Goal: Task Accomplishment & Management: Manage account settings

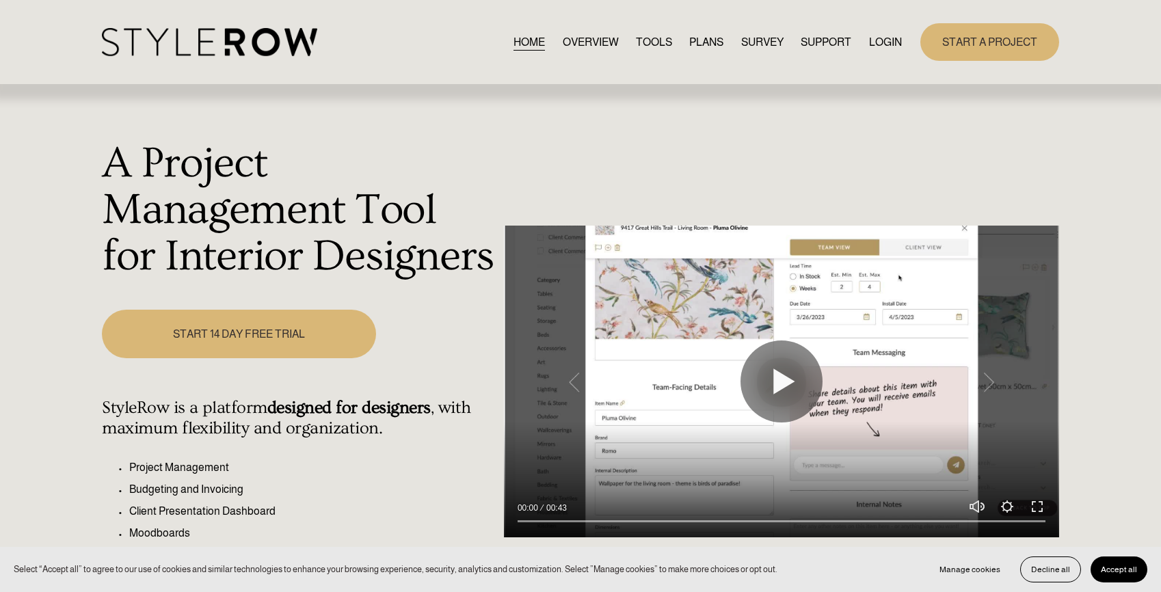
click at [590, 36] on link "OVERVIEW" at bounding box center [591, 42] width 56 height 18
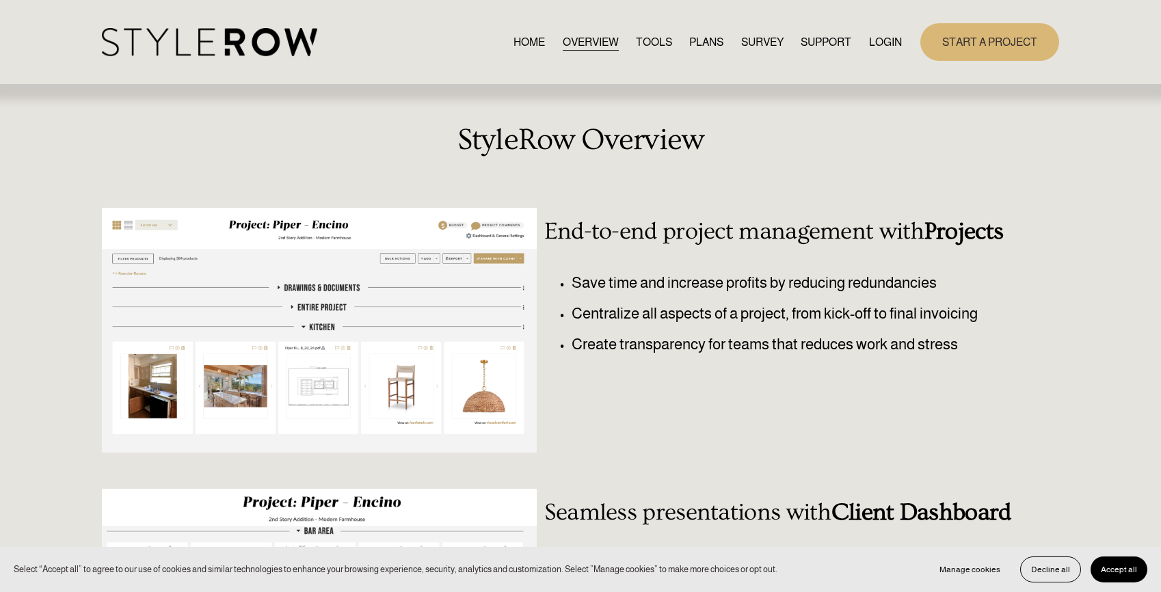
click at [657, 42] on link "TOOLS" at bounding box center [654, 42] width 36 height 18
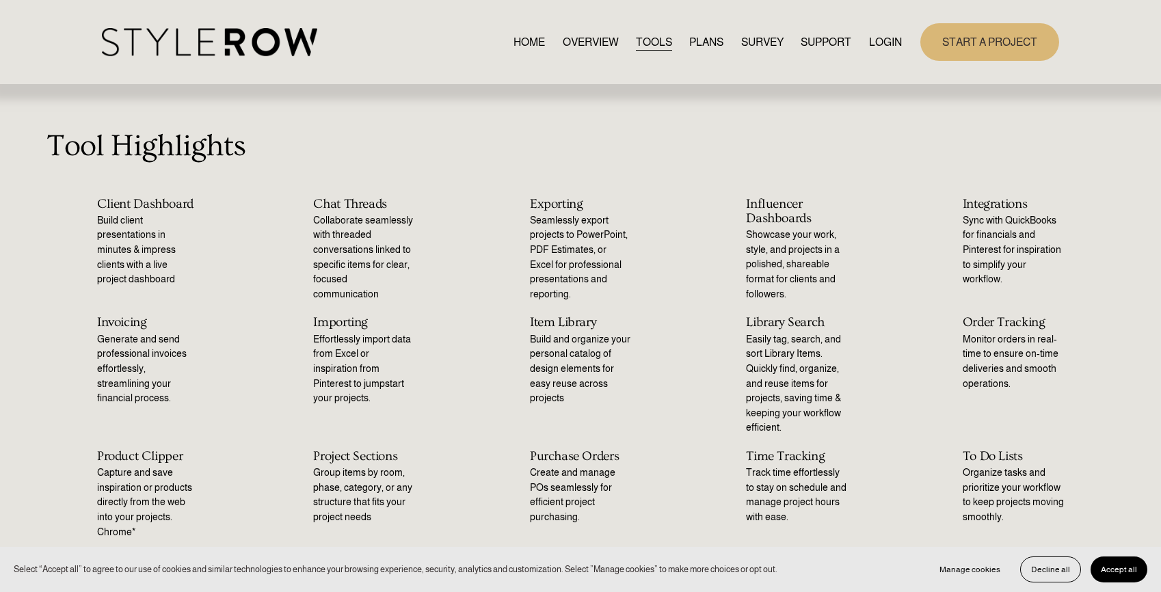
click at [716, 42] on link "PLANS" at bounding box center [707, 42] width 34 height 18
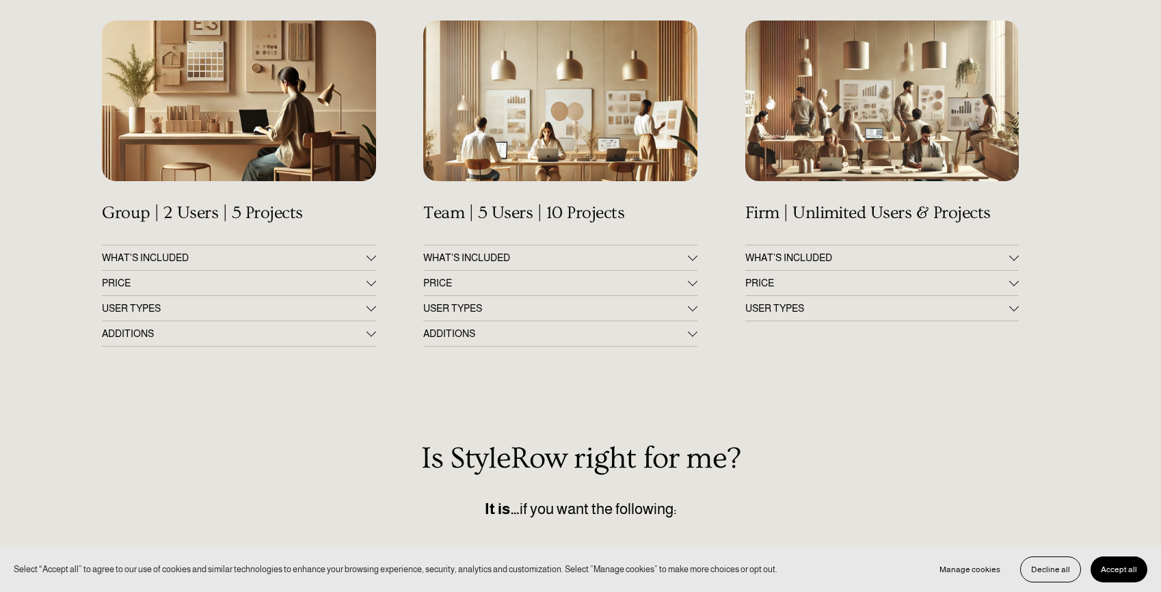
scroll to position [227, 0]
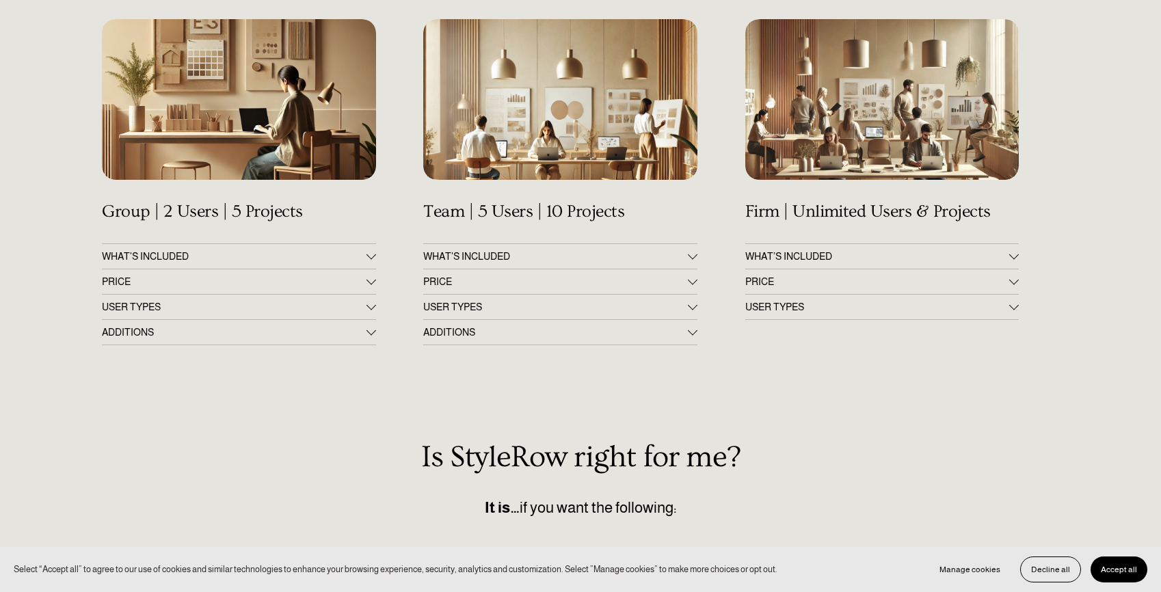
click at [1007, 287] on span "PRICE" at bounding box center [878, 281] width 264 height 11
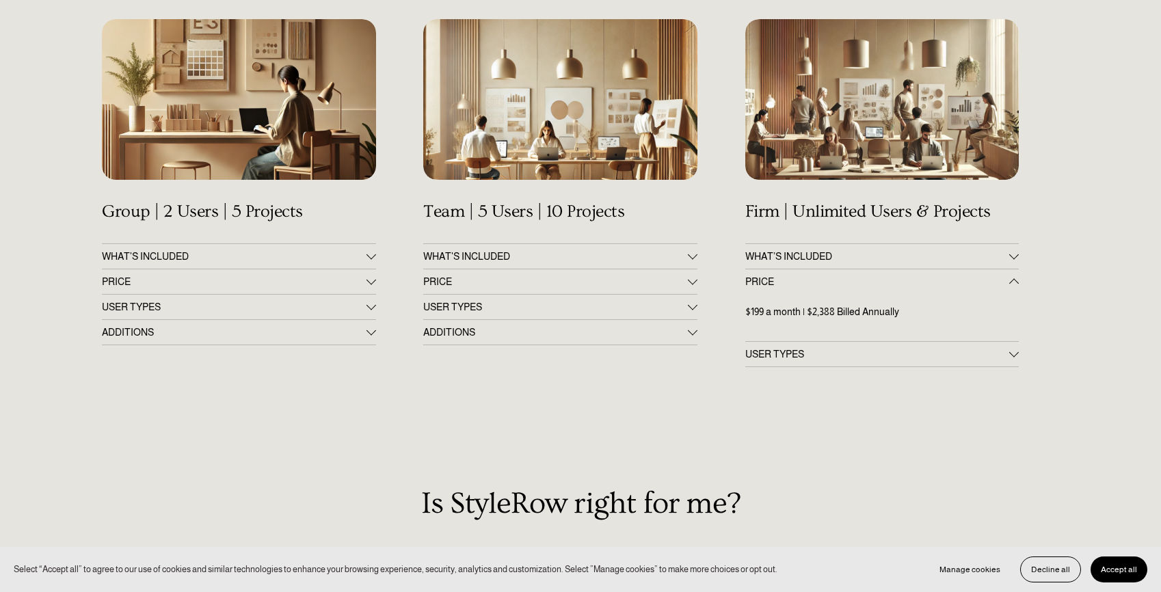
click at [644, 276] on span "PRICE" at bounding box center [555, 281] width 264 height 11
click at [350, 286] on span "PRICE" at bounding box center [234, 281] width 264 height 11
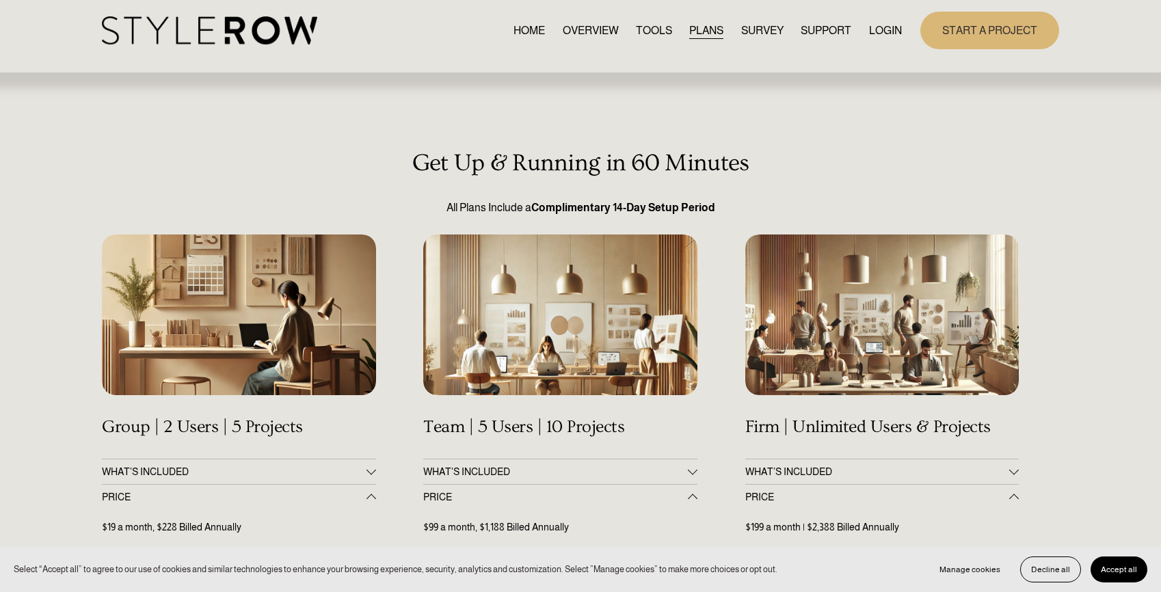
scroll to position [0, 0]
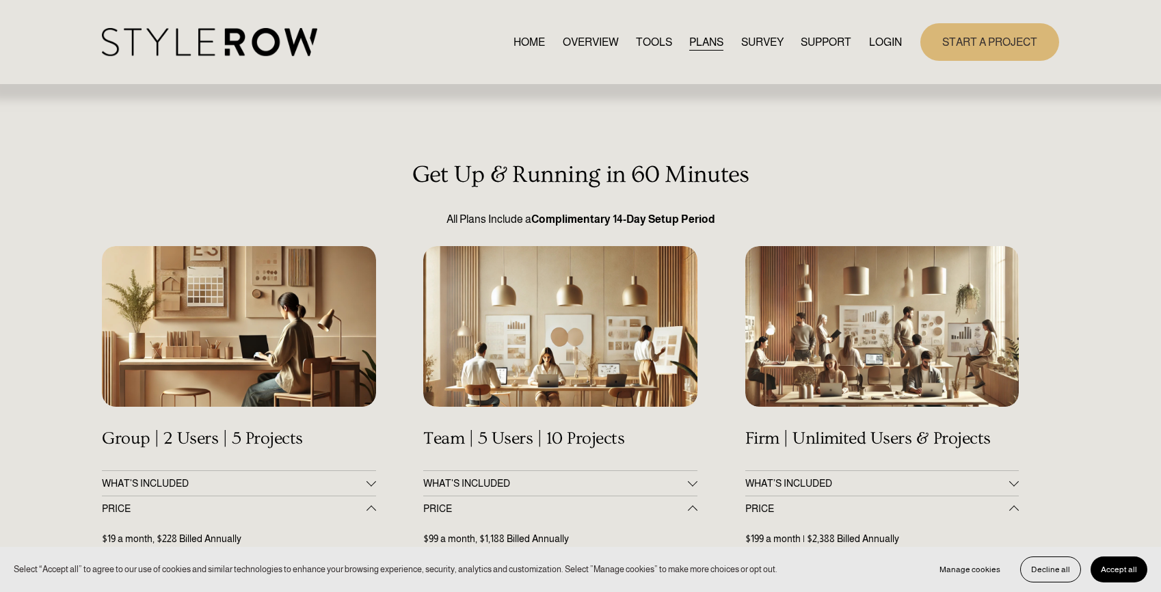
click at [763, 44] on link "SURVEY" at bounding box center [762, 42] width 42 height 18
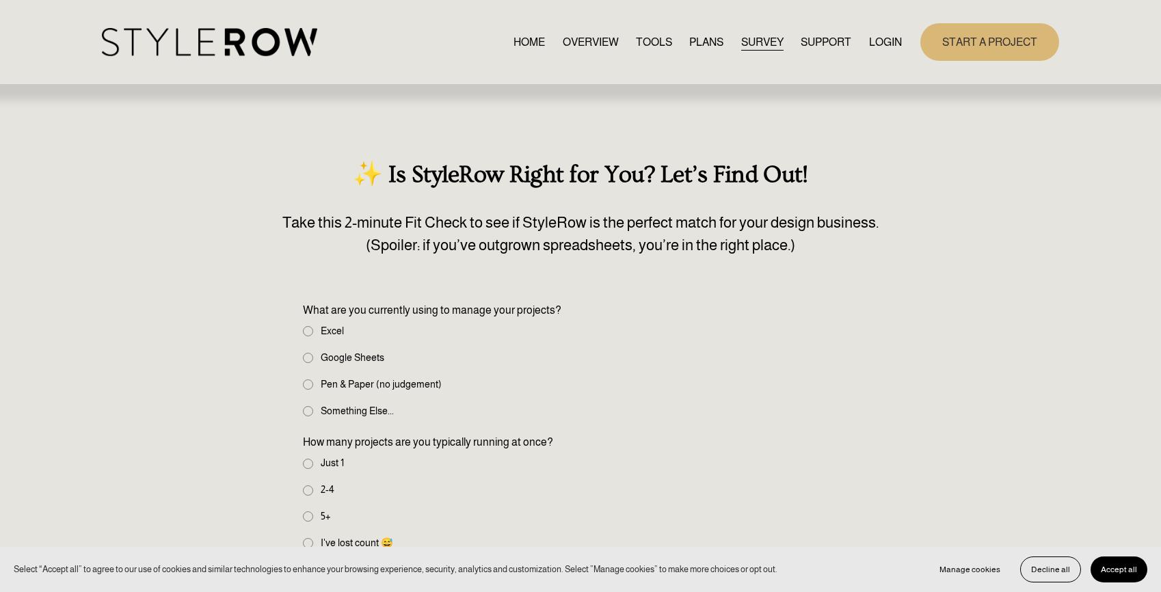
click at [644, 43] on link "TOOLS" at bounding box center [654, 42] width 36 height 18
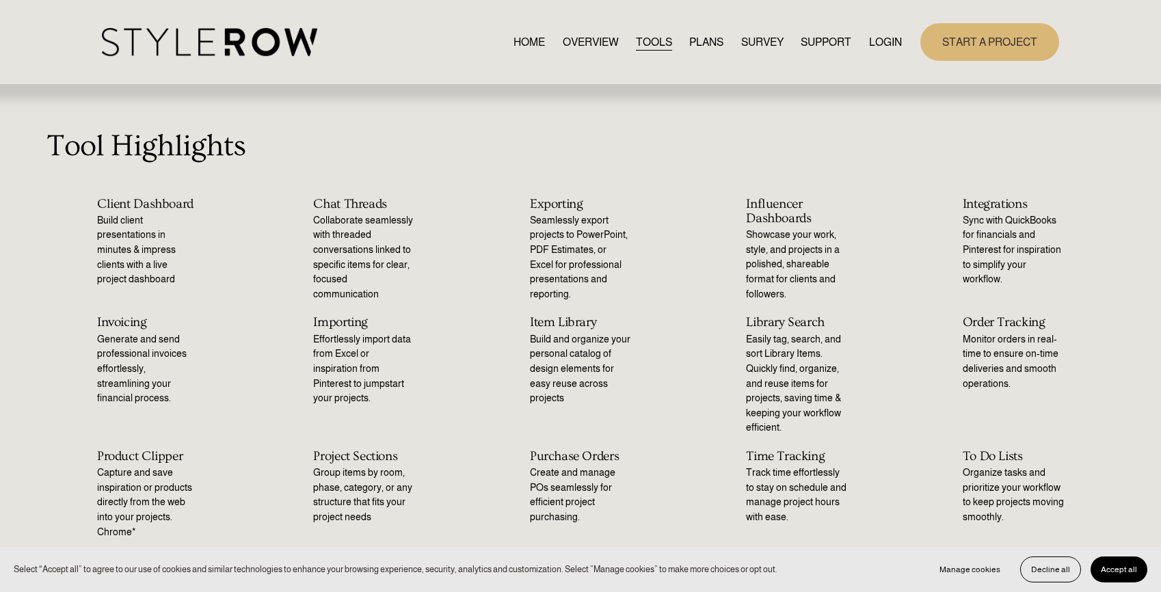
click at [534, 40] on link "HOME" at bounding box center [529, 42] width 31 height 18
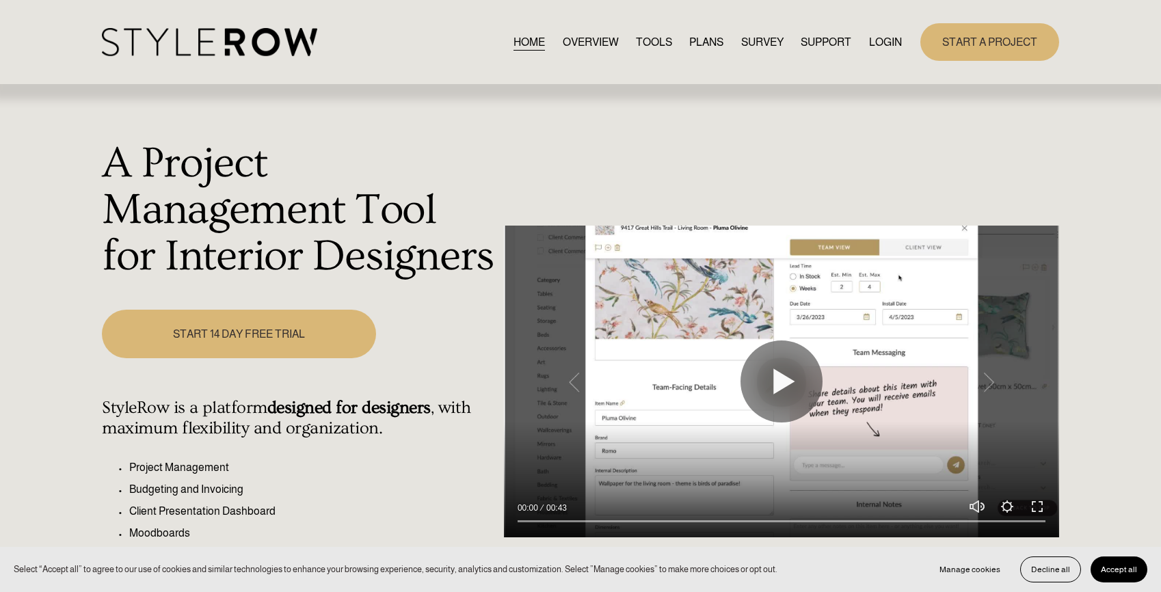
click at [891, 42] on link "LOGIN" at bounding box center [885, 42] width 33 height 18
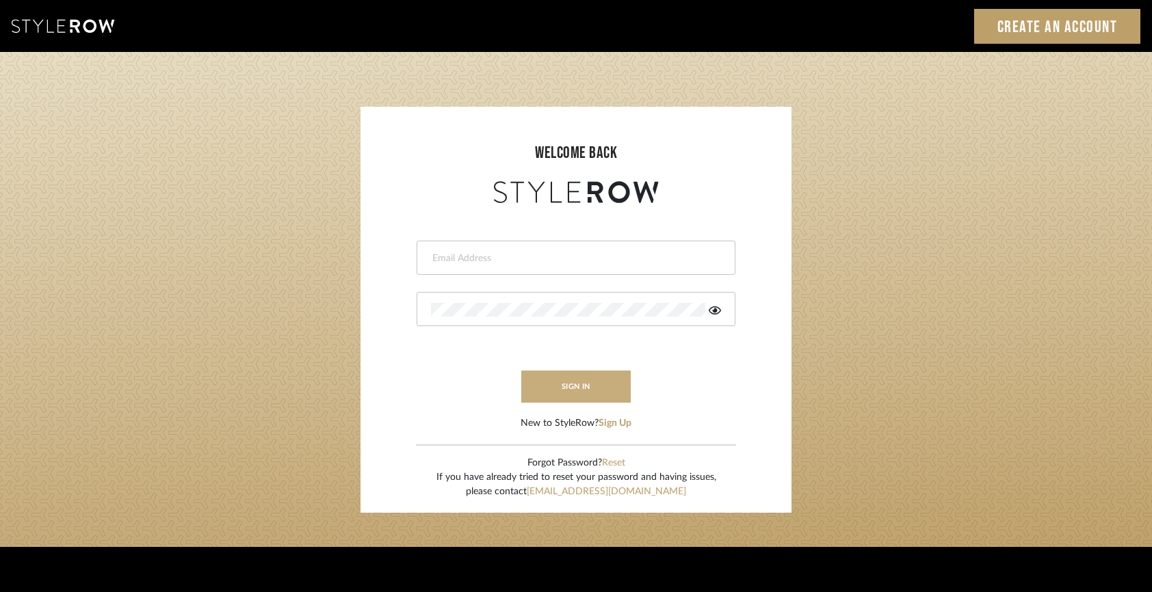
type input "keegan@keeganwilliamsinteriors.com"
click at [599, 395] on button "sign in" at bounding box center [575, 387] width 109 height 32
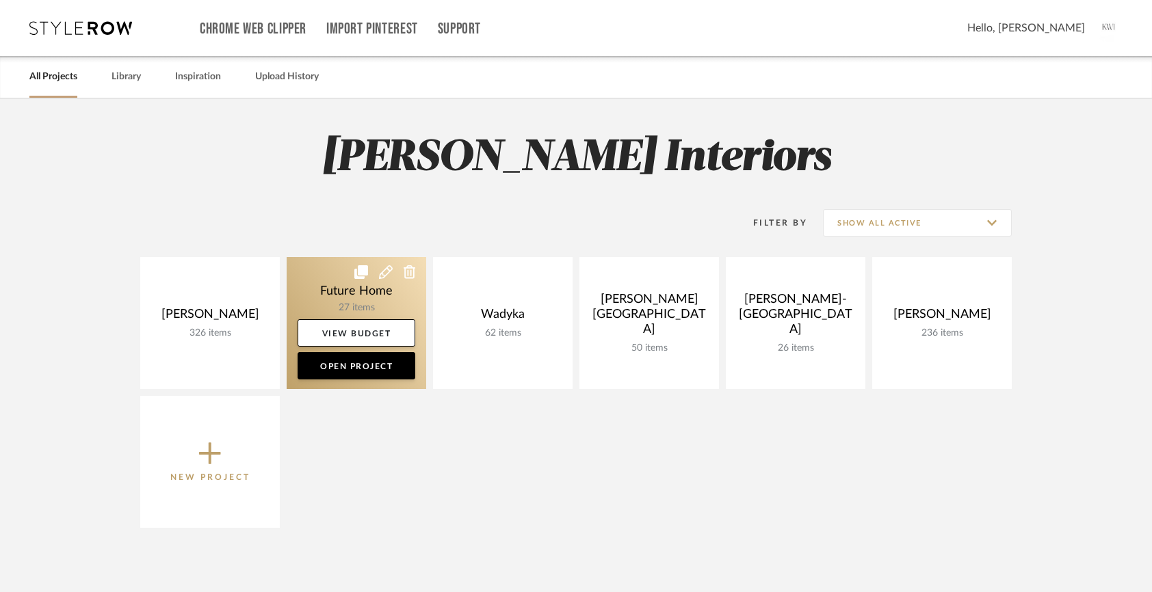
click at [332, 294] on link at bounding box center [357, 323] width 140 height 132
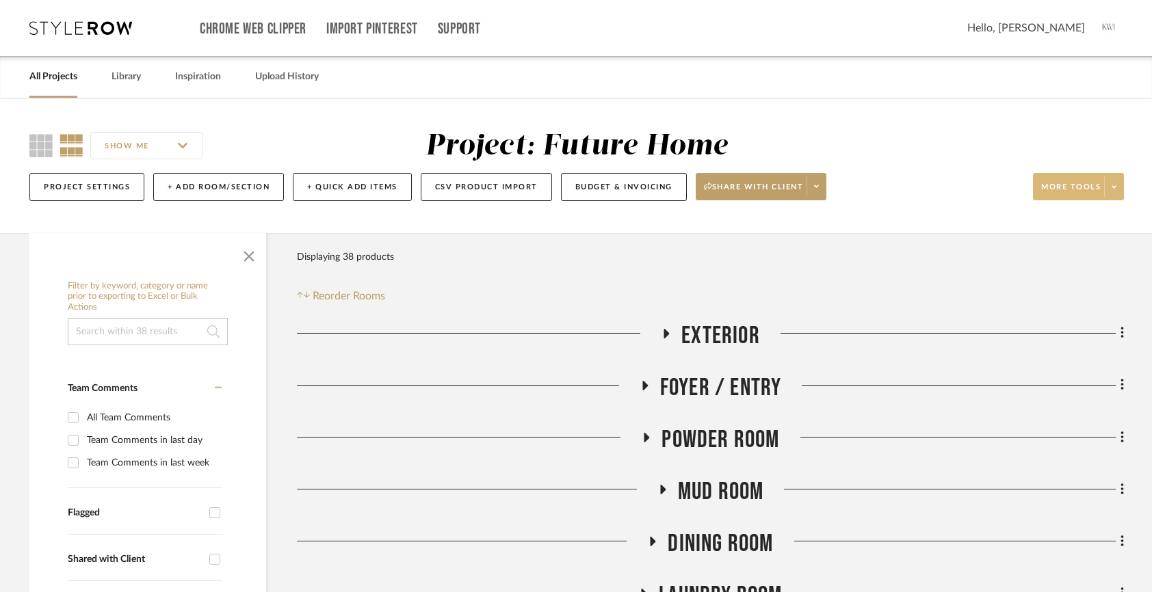
click at [1110, 183] on span at bounding box center [1113, 186] width 19 height 21
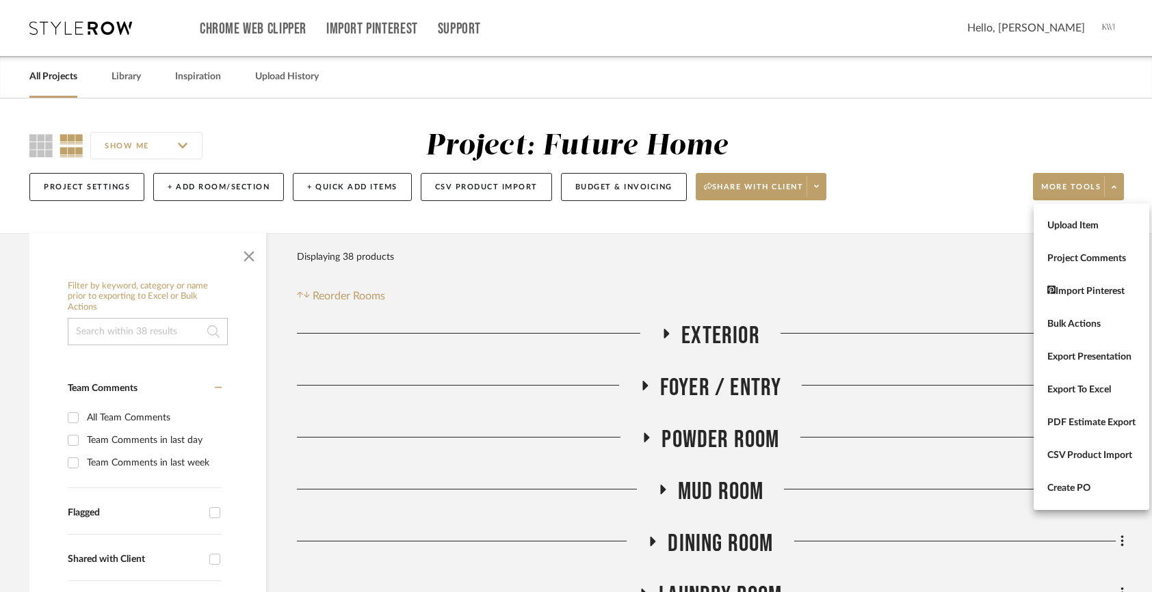
click at [607, 183] on div at bounding box center [576, 296] width 1152 height 592
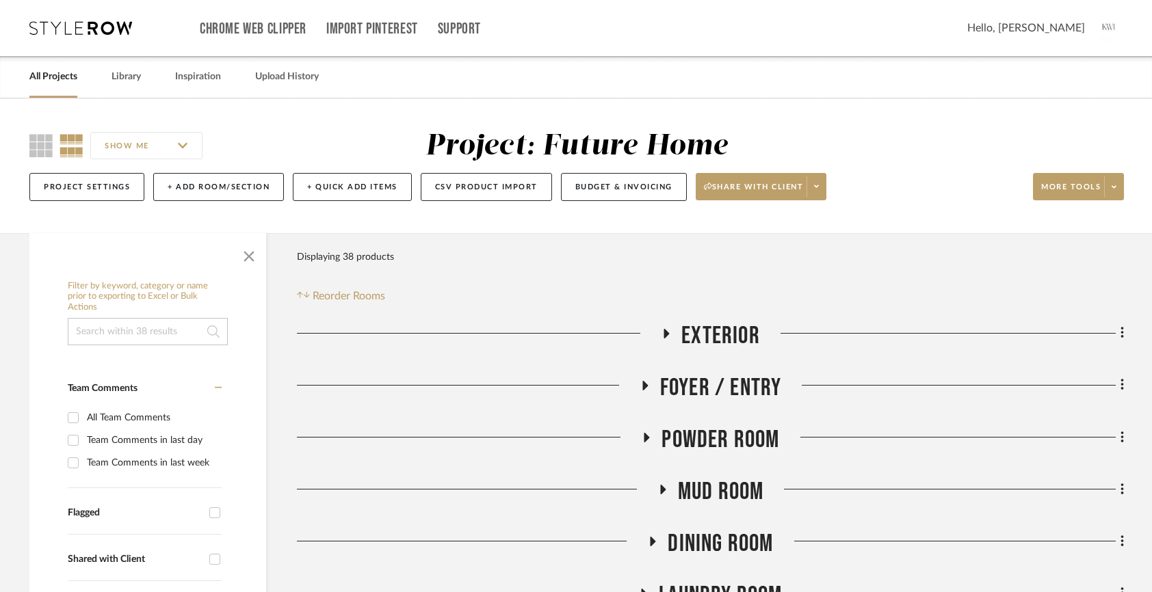
click at [607, 183] on button "Budget & Invoicing" at bounding box center [624, 187] width 126 height 28
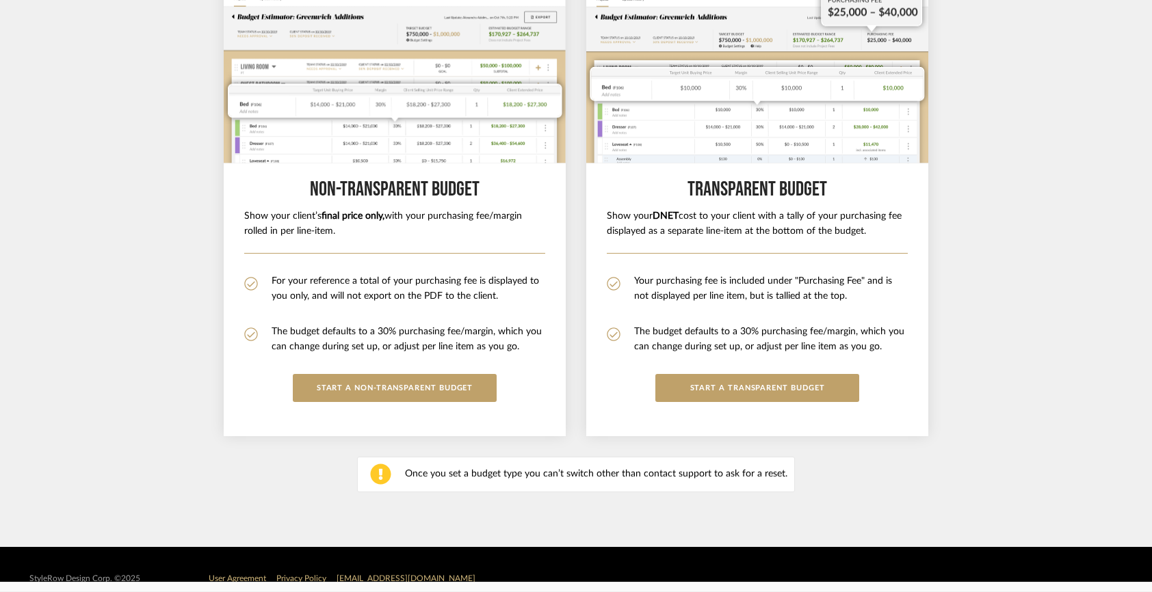
scroll to position [198, 0]
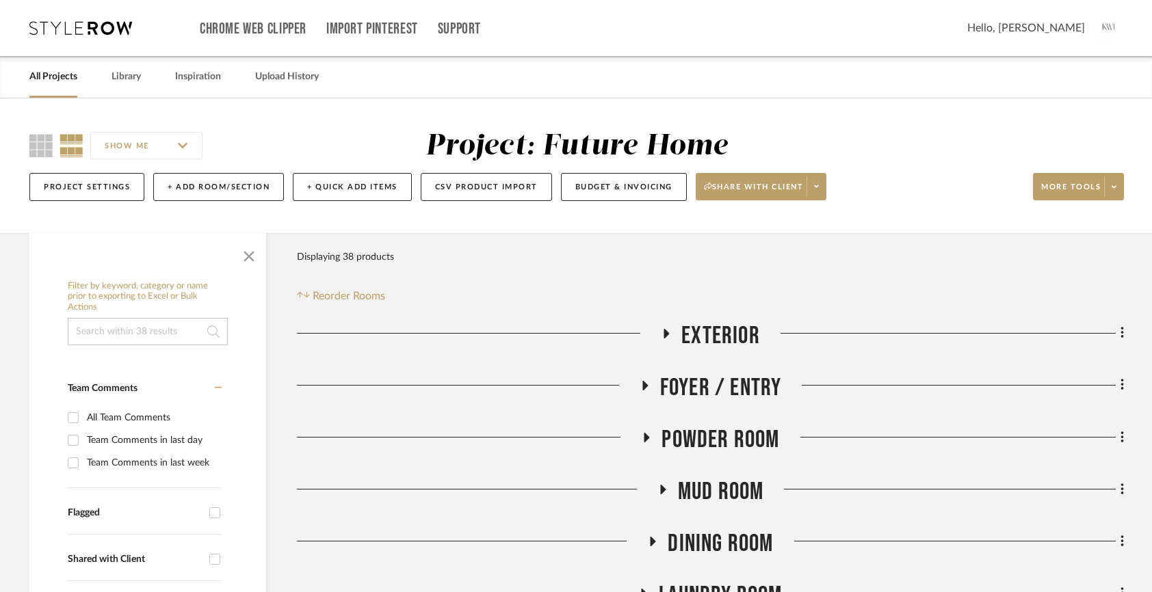
click at [1109, 33] on img at bounding box center [1109, 28] width 29 height 29
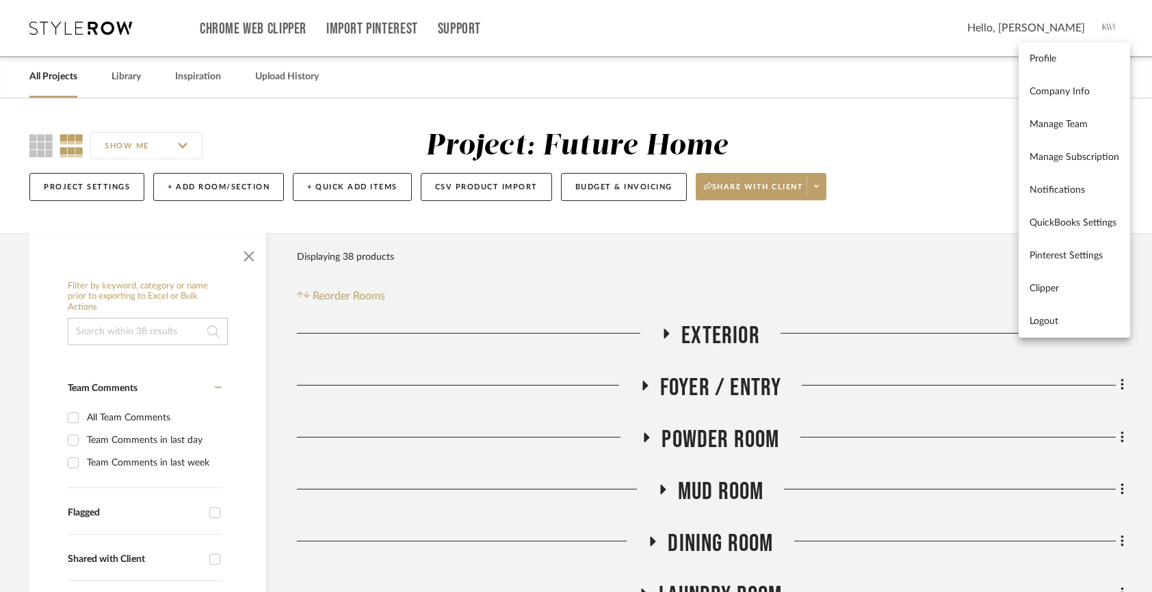
click at [956, 189] on div at bounding box center [576, 296] width 1152 height 592
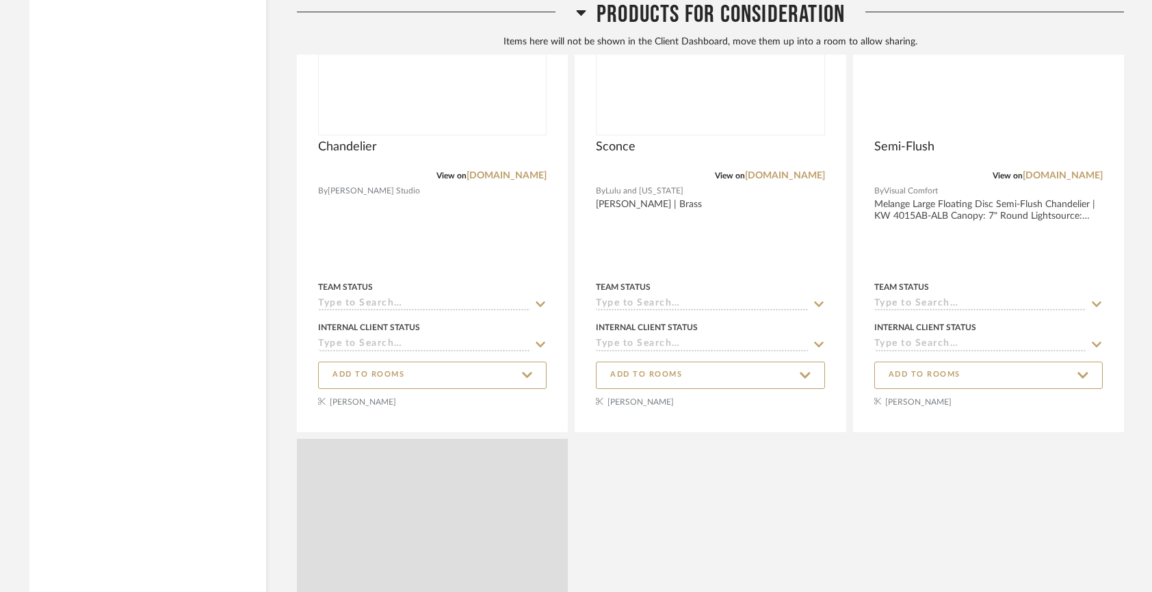
scroll to position [4231, 0]
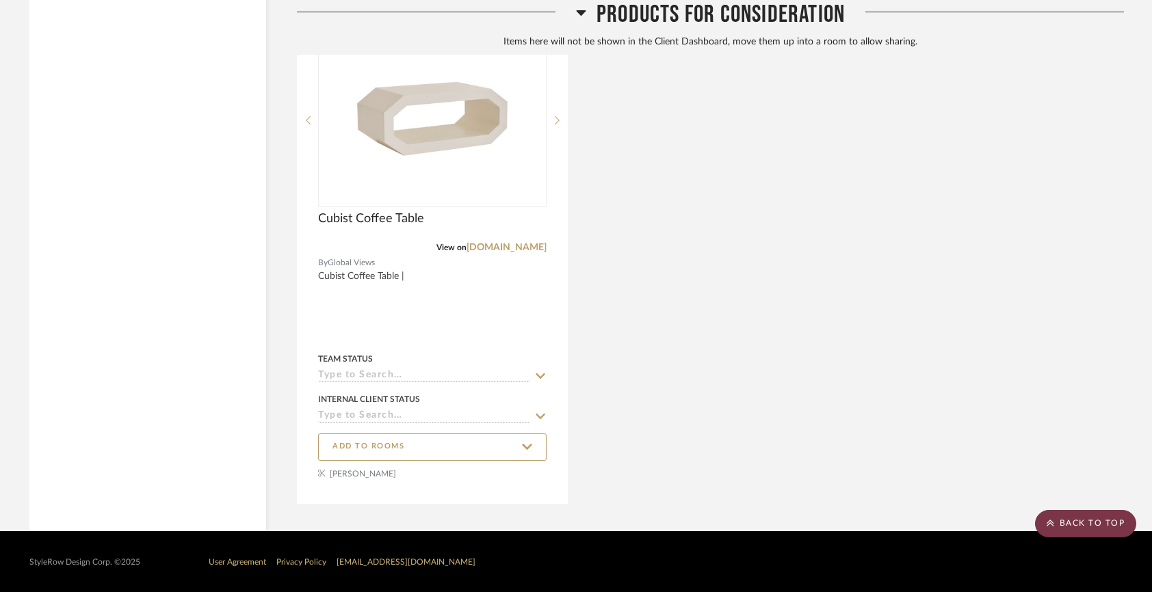
click at [1078, 523] on scroll-to-top-button "BACK TO TOP" at bounding box center [1085, 523] width 101 height 27
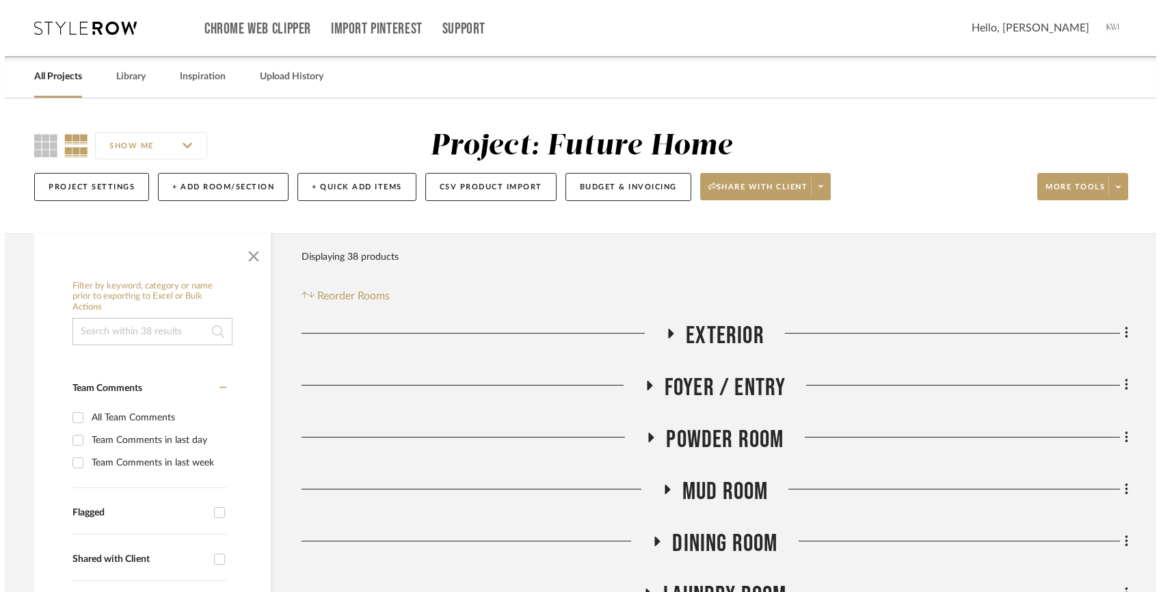
scroll to position [0, 0]
click at [458, 25] on link "Support" at bounding box center [459, 29] width 43 height 12
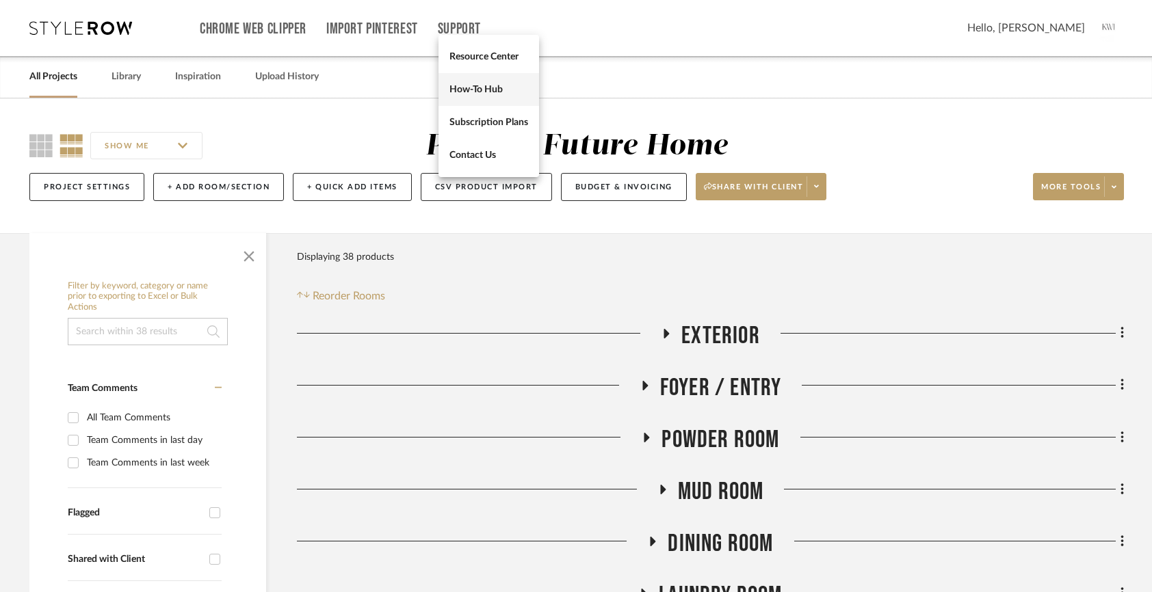
click at [491, 82] on link "How-To Hub" at bounding box center [488, 89] width 101 height 33
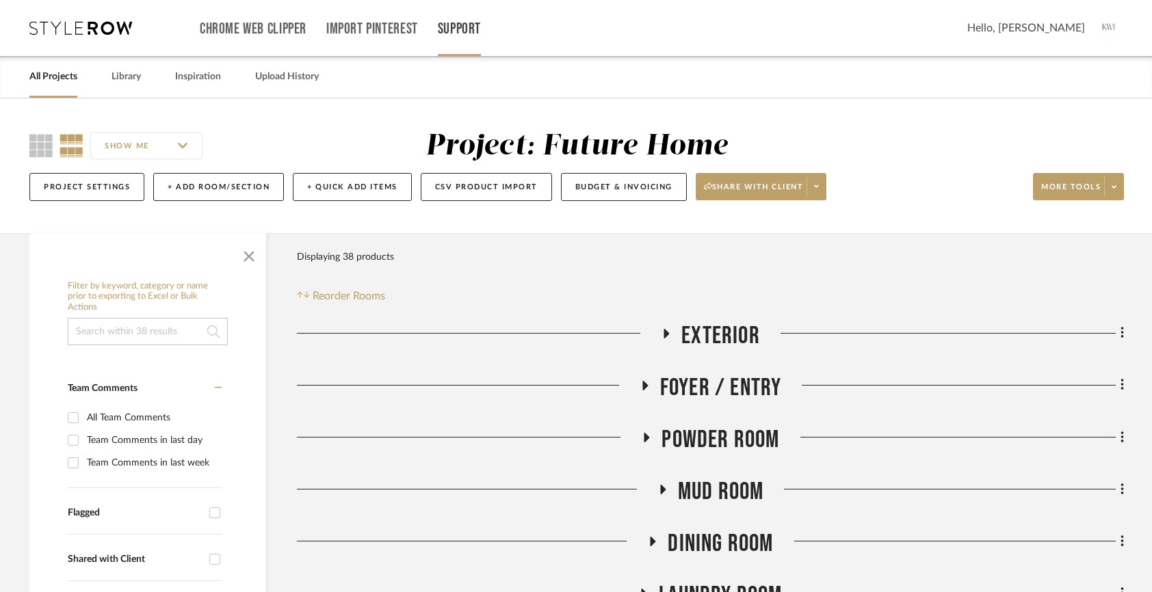
click at [460, 27] on link "Support" at bounding box center [459, 29] width 43 height 12
click at [471, 157] on span "Contact Us" at bounding box center [488, 155] width 79 height 12
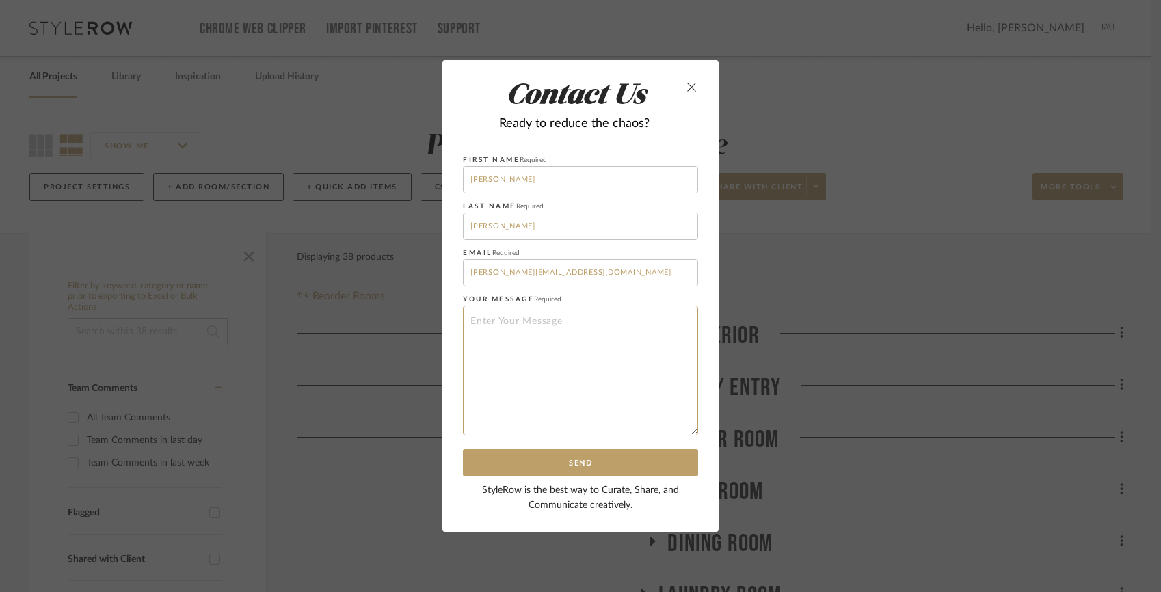
click at [495, 321] on textarea at bounding box center [580, 371] width 235 height 130
type textarea "i wanted to use the budget tool for a client- ive never used that before. I wou…"
click at [541, 483] on form "First Name Required Keegan Last Name Required Williams Email Required keegan@ke…" at bounding box center [581, 343] width 276 height 378
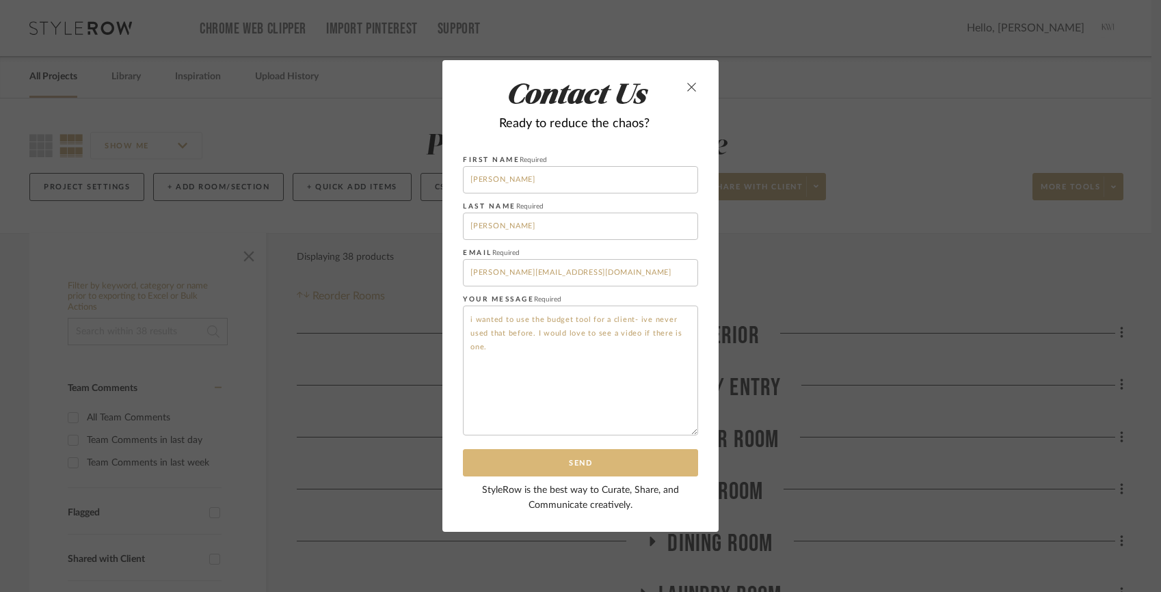
click at [540, 465] on button "Send" at bounding box center [580, 463] width 235 height 28
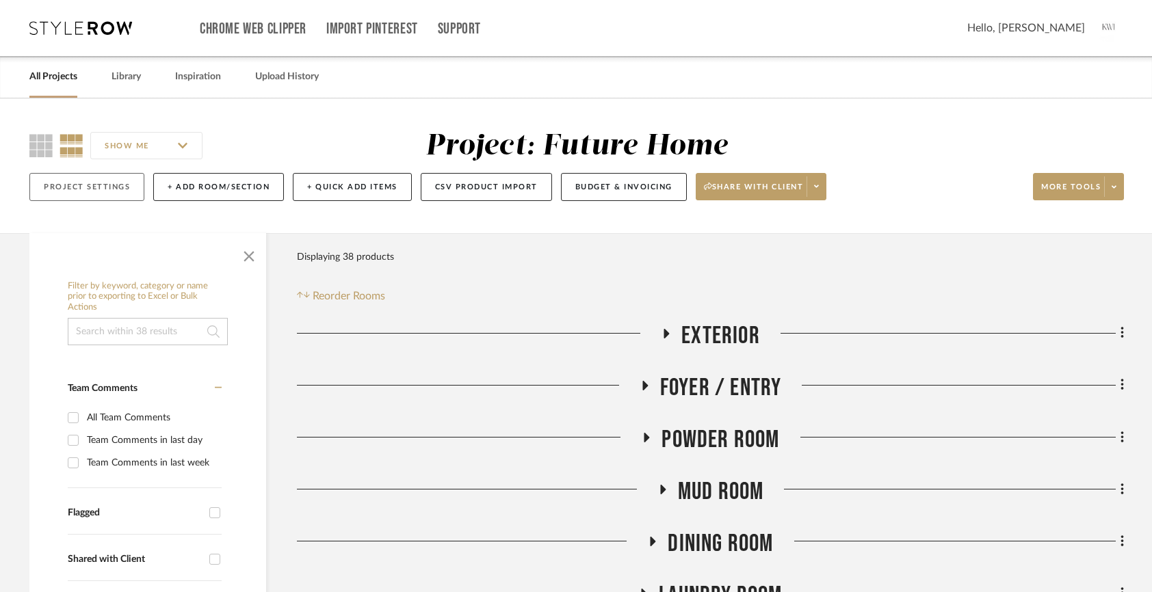
click at [123, 194] on button "Project Settings" at bounding box center [86, 187] width 115 height 28
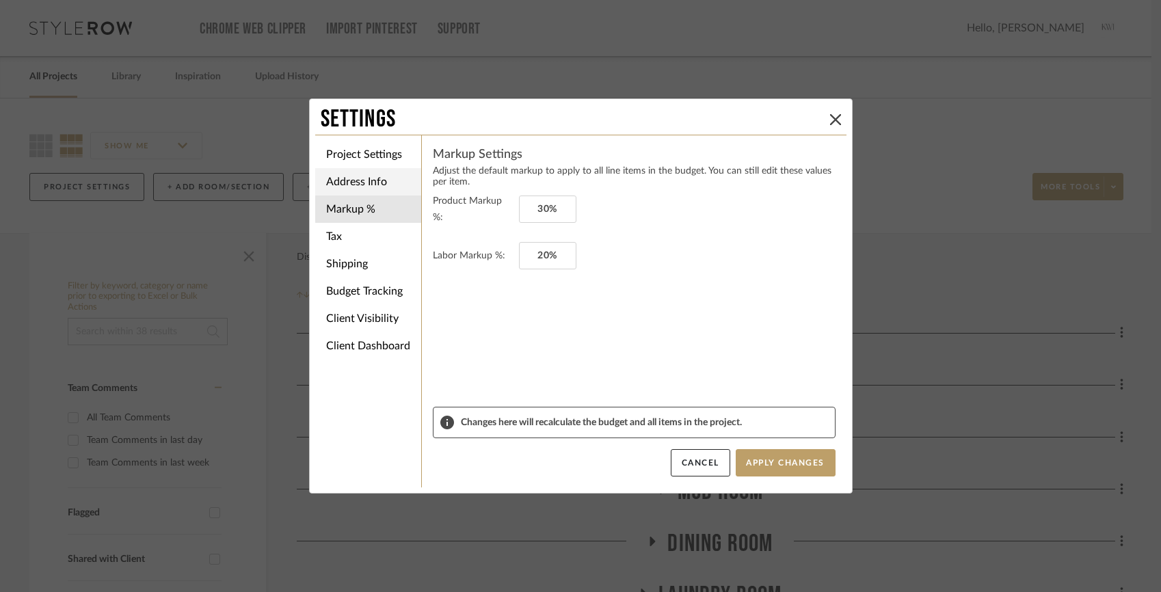
click at [351, 184] on li "Address Info" at bounding box center [368, 181] width 106 height 27
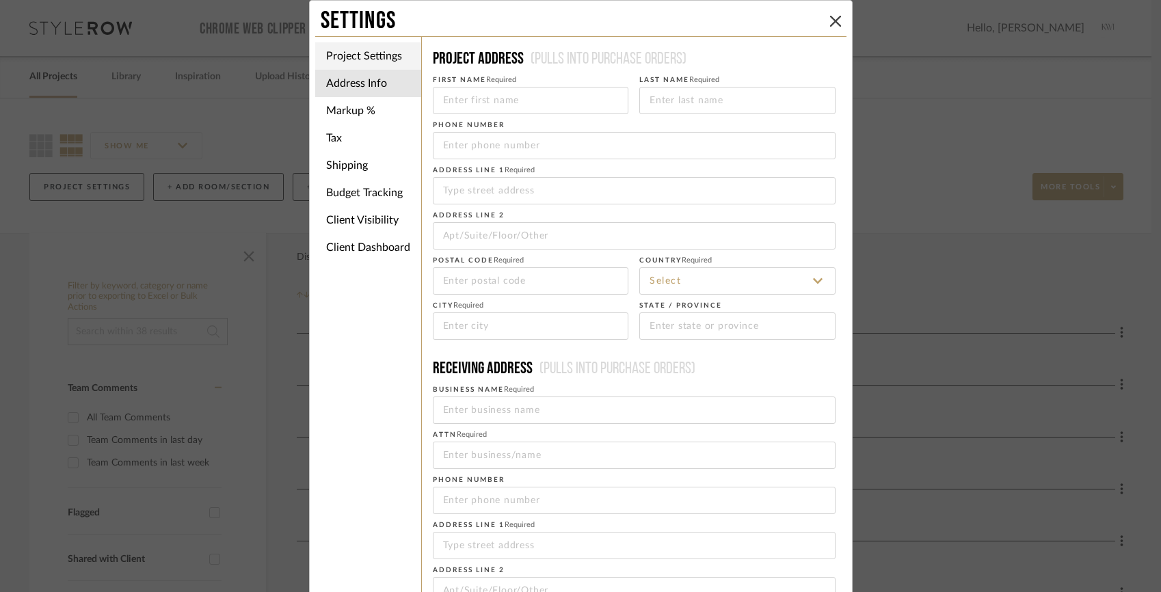
click at [354, 67] on li "Project Settings" at bounding box center [368, 55] width 106 height 27
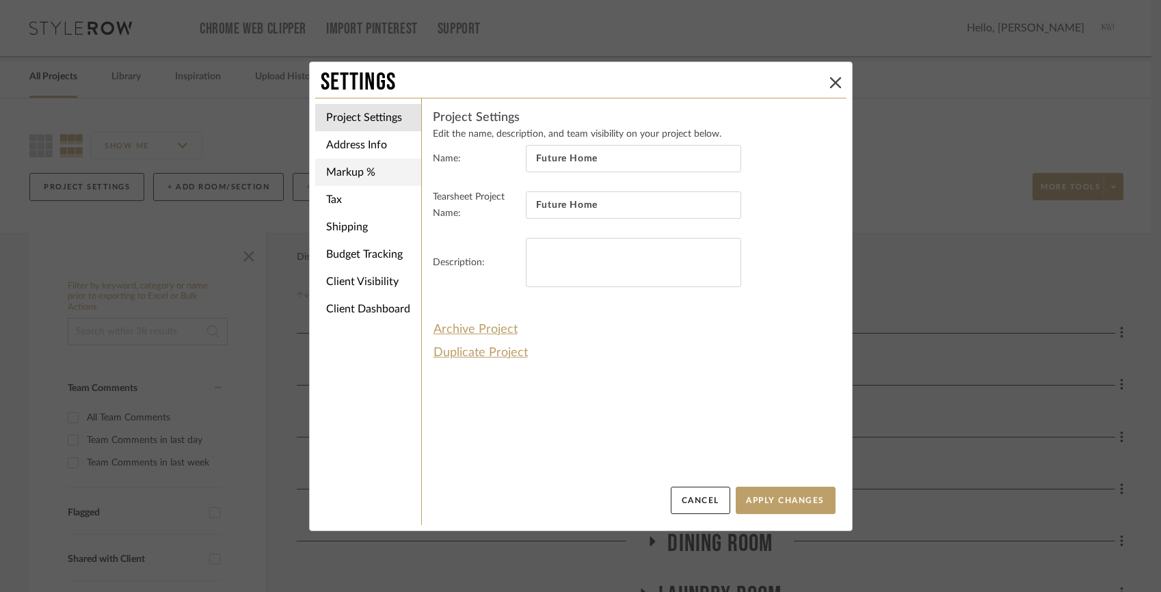
click at [344, 159] on li "Markup %" at bounding box center [368, 172] width 106 height 27
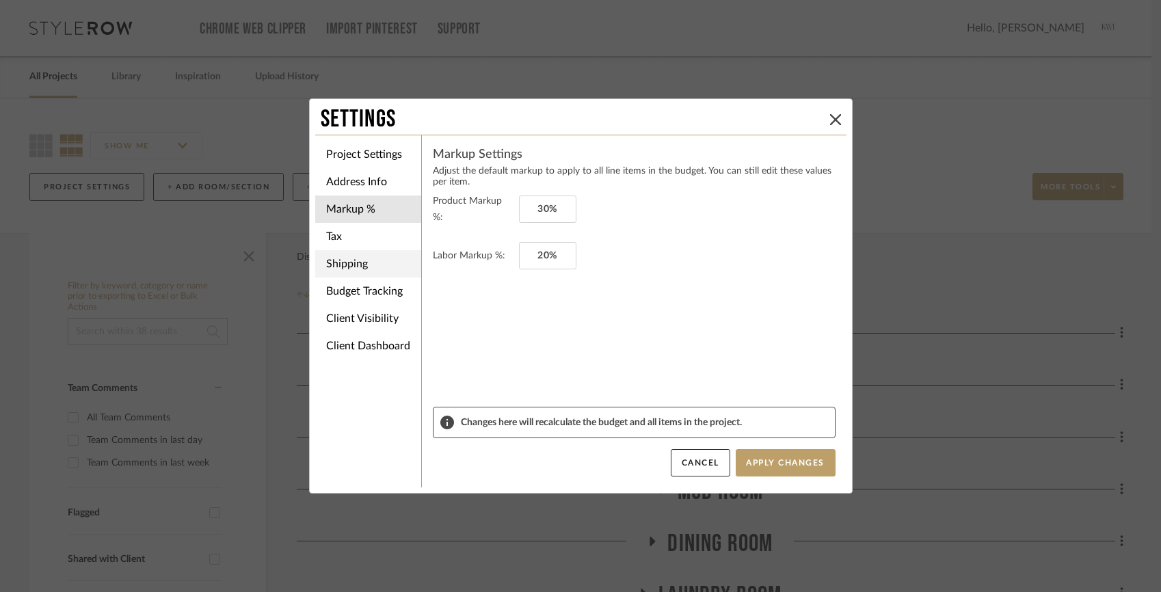
click at [345, 254] on li "Shipping" at bounding box center [368, 263] width 106 height 27
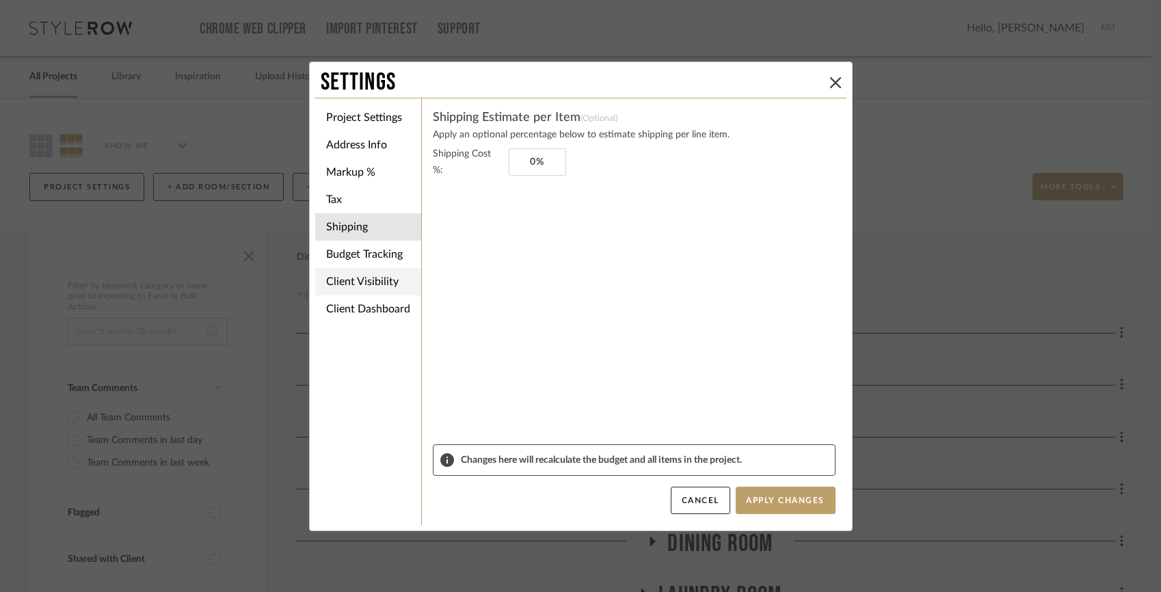
click at [347, 271] on li "Client Visibility" at bounding box center [368, 281] width 106 height 27
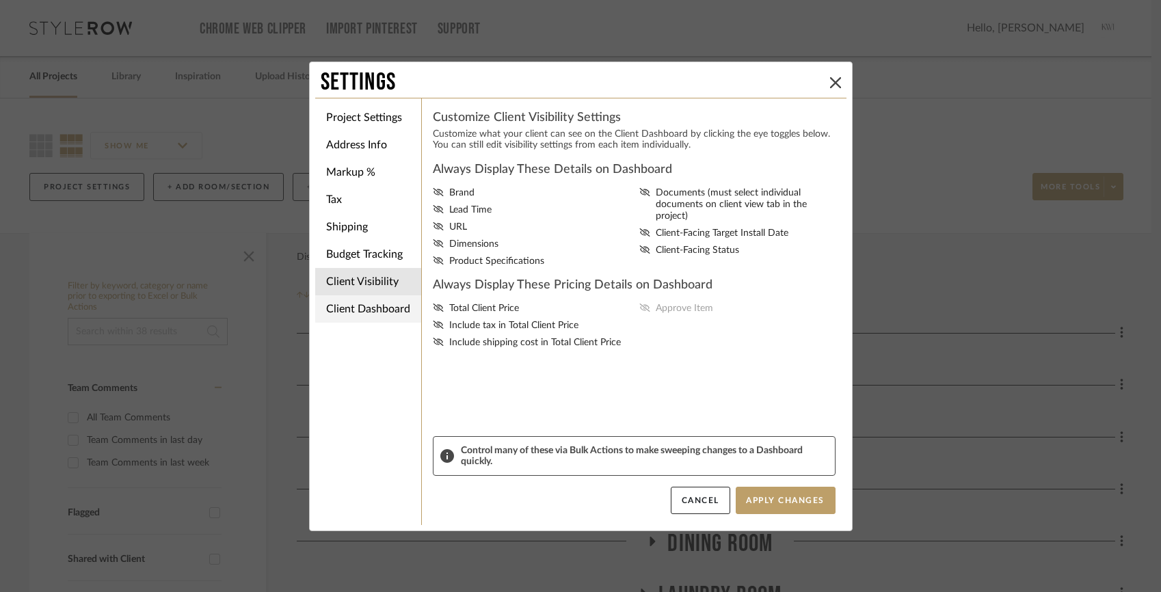
click at [367, 316] on li "Client Dashboard" at bounding box center [368, 309] width 106 height 27
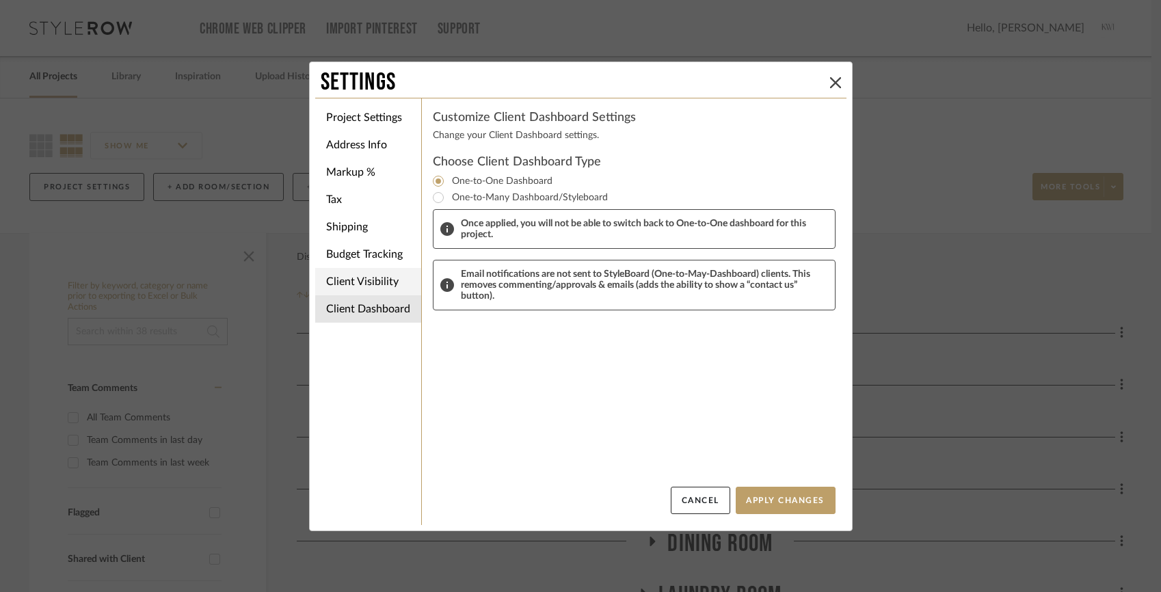
click at [357, 284] on li "Client Visibility" at bounding box center [368, 281] width 106 height 27
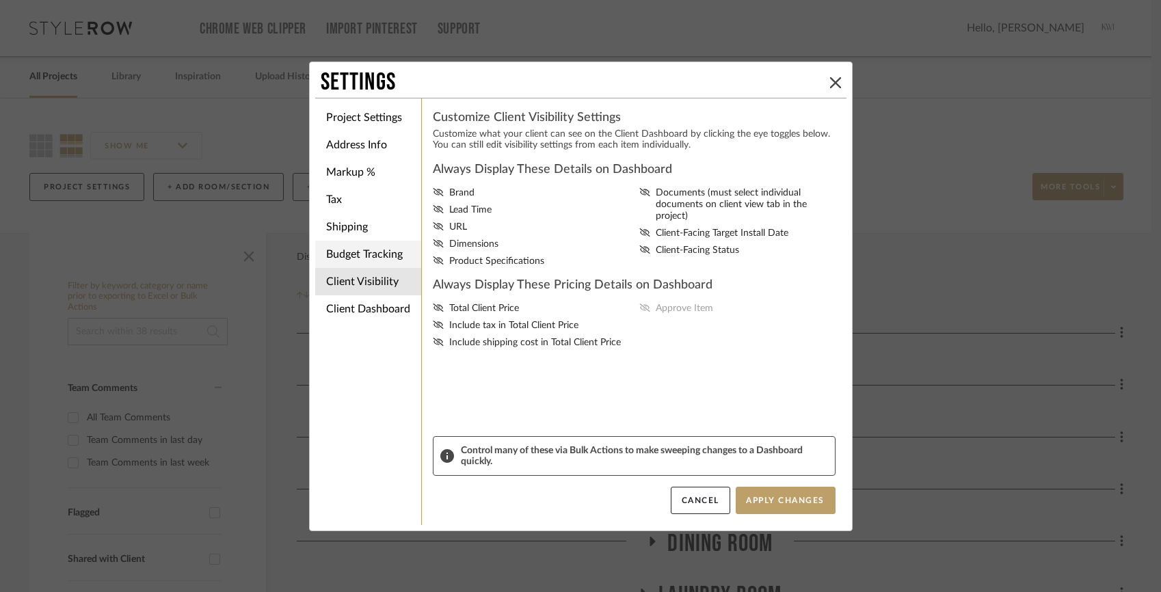
click at [356, 259] on li "Budget Tracking" at bounding box center [368, 254] width 106 height 27
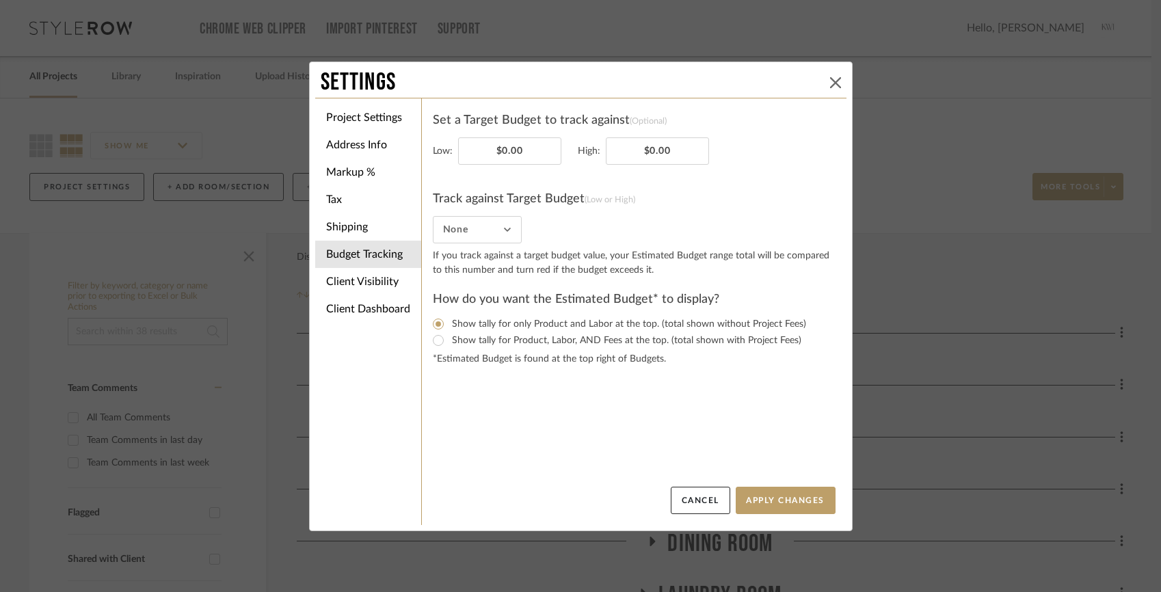
click at [833, 81] on icon at bounding box center [835, 82] width 11 height 11
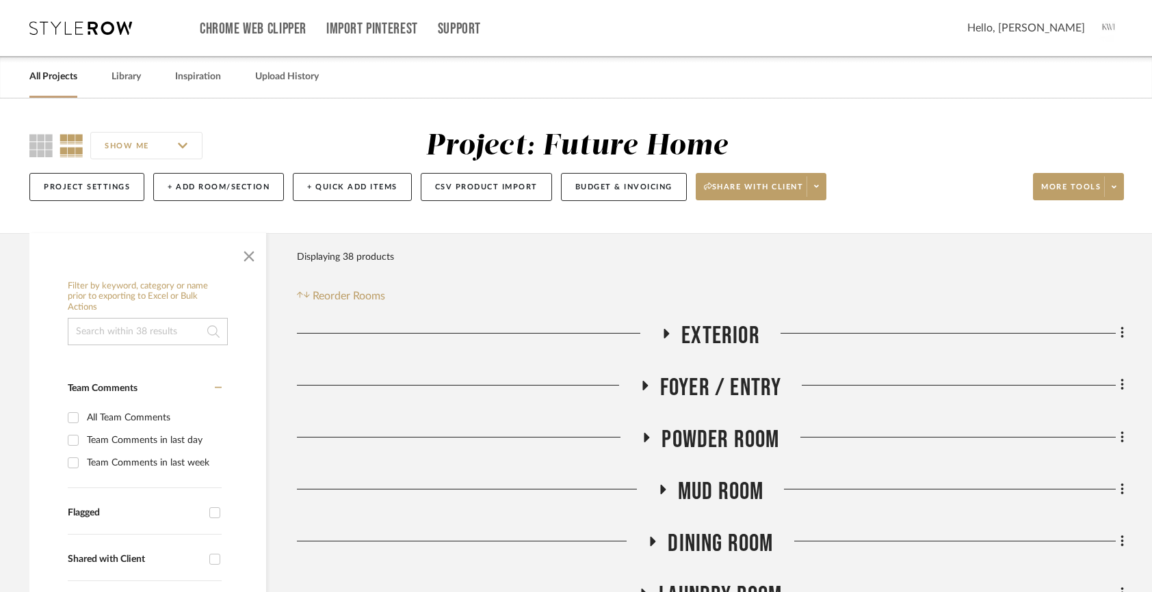
click at [51, 73] on link "All Projects" at bounding box center [53, 77] width 48 height 18
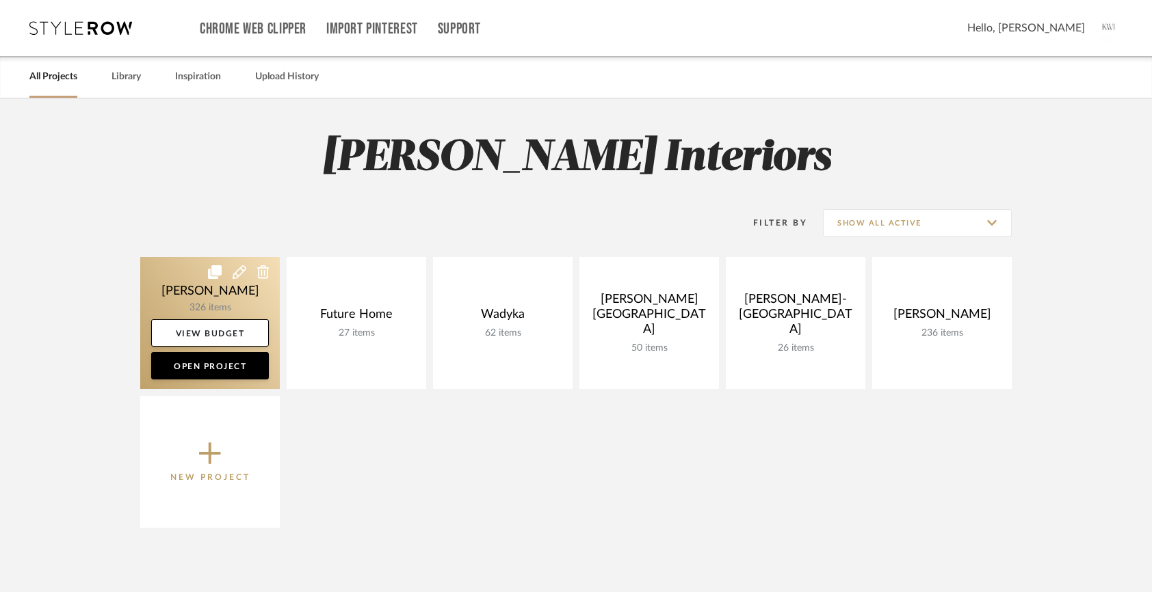
click at [209, 291] on link at bounding box center [210, 323] width 140 height 132
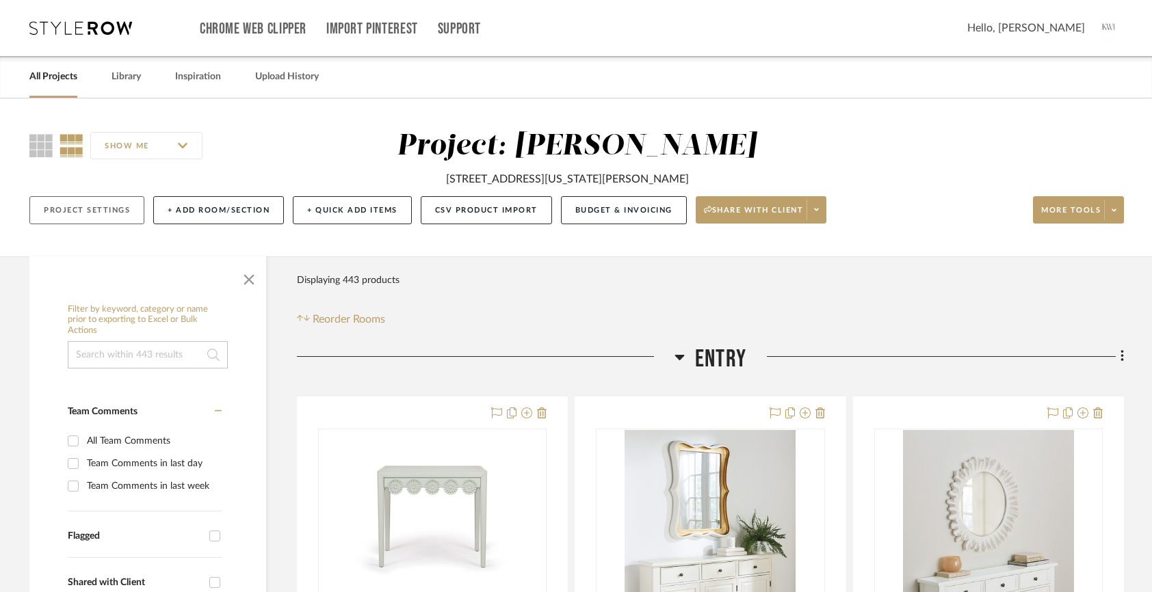
click at [114, 208] on button "Project Settings" at bounding box center [86, 210] width 115 height 28
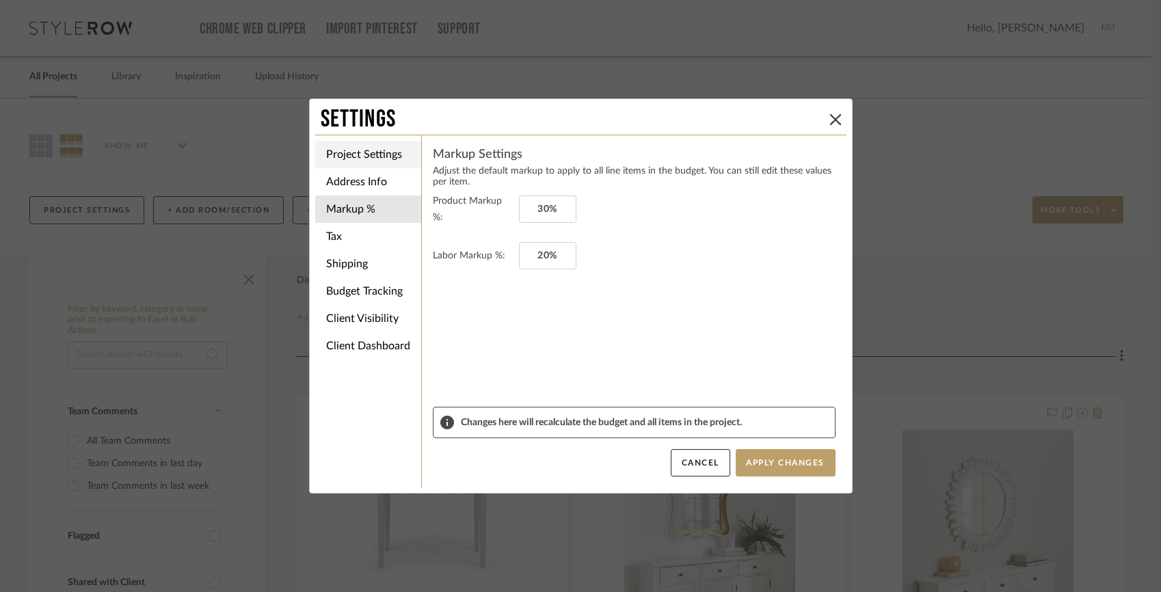
click at [360, 160] on li "Project Settings" at bounding box center [368, 154] width 106 height 27
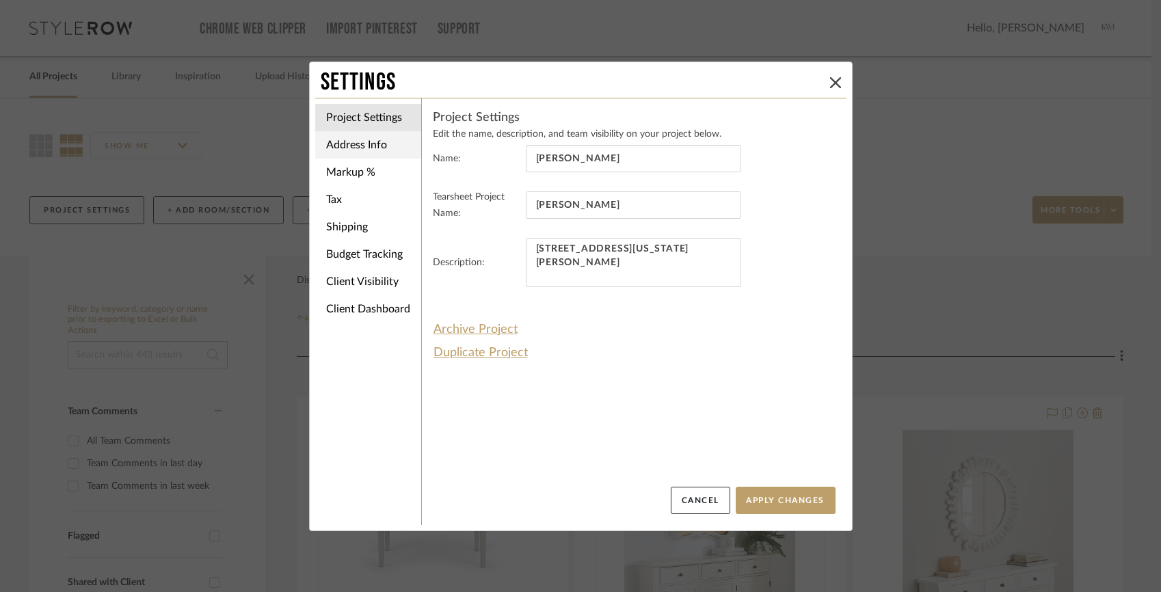
click at [361, 150] on li "Address Info" at bounding box center [368, 144] width 106 height 27
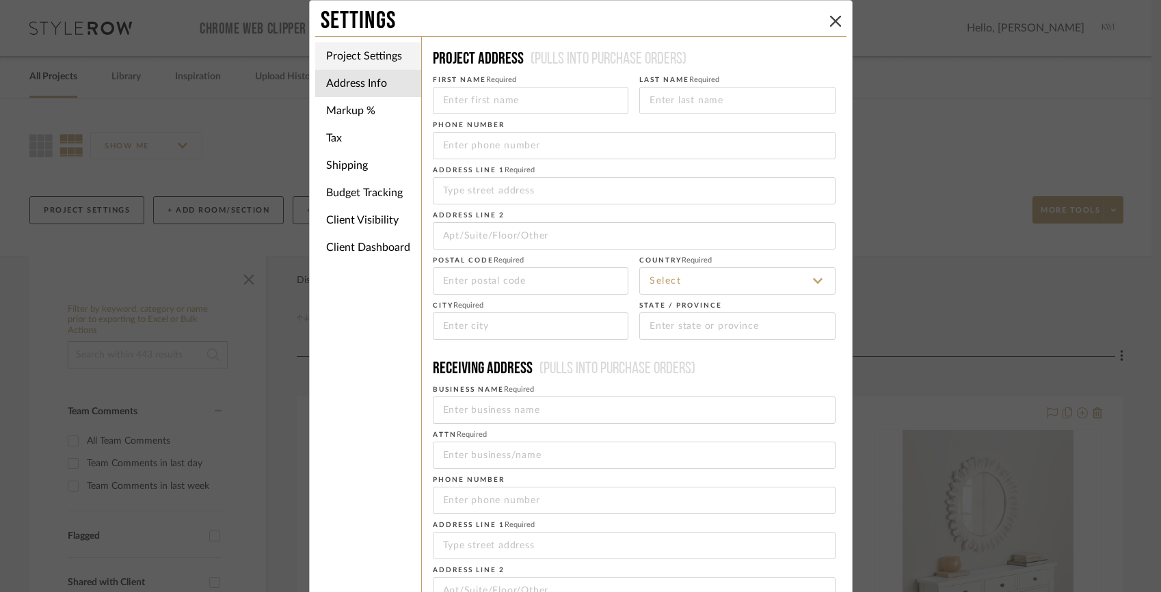
click at [353, 55] on li "Project Settings" at bounding box center [368, 55] width 106 height 27
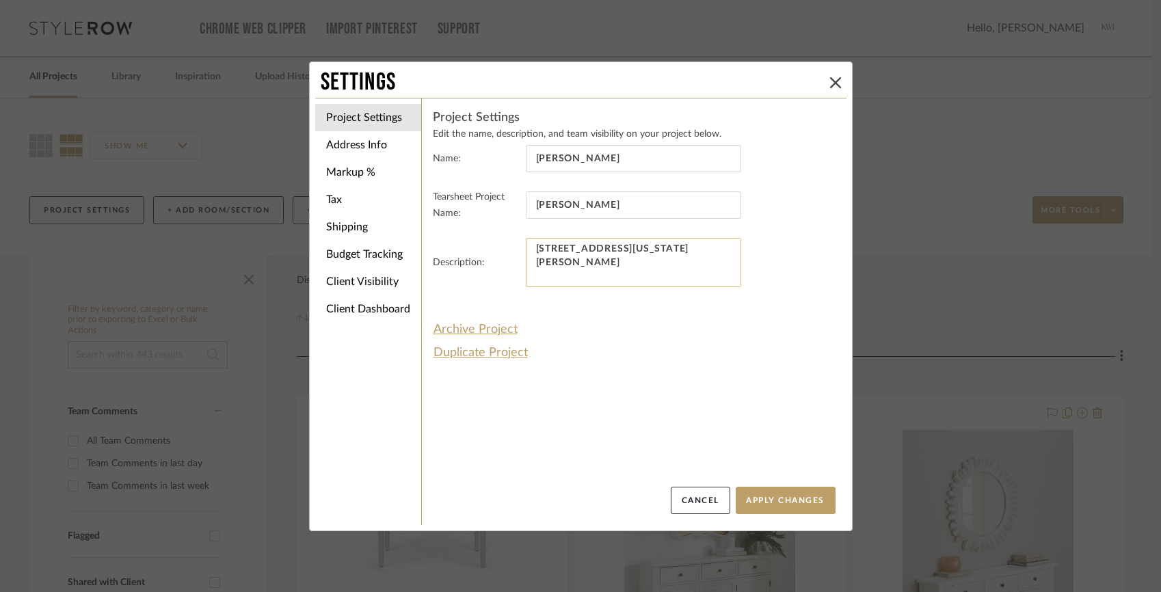
click at [588, 263] on textarea "7611 Connecticut Avenue Chevy Chase, MD 20815" at bounding box center [633, 262] width 215 height 49
drag, startPoint x: 588, startPoint y: 263, endPoint x: 516, endPoint y: 246, distance: 73.7
click at [516, 246] on fieldset "Description: 7611 Connecticut Avenue Chevy Chase, MD 20815" at bounding box center [634, 271] width 403 height 66
click at [358, 147] on li "Address Info" at bounding box center [368, 144] width 106 height 27
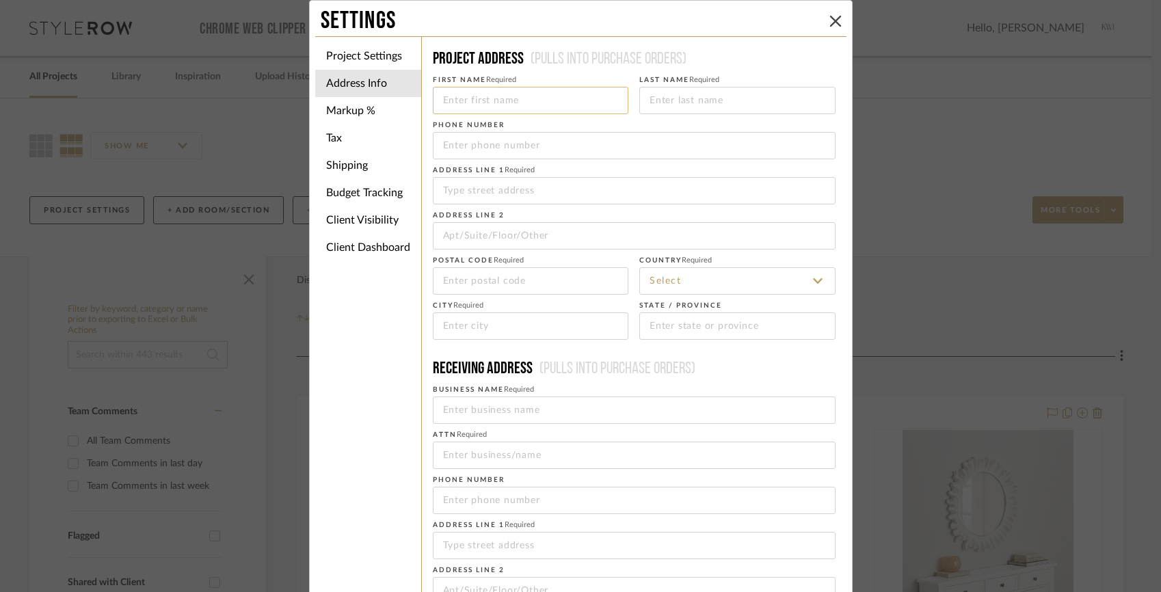
click at [480, 103] on input at bounding box center [531, 100] width 196 height 27
type input "Ingrid"
type input "Chorzempa"
click at [454, 187] on input at bounding box center [634, 190] width 403 height 27
paste input "7611 Connecticut Avenue Chevy Chase, MD 20815"
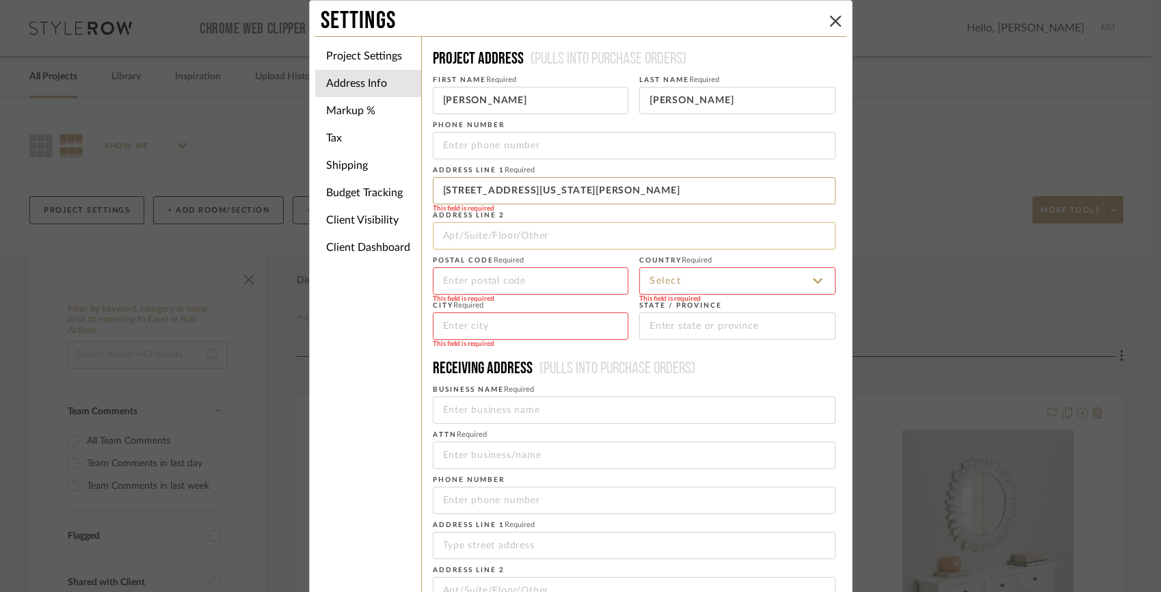
type input "7611 Connecticut Avenue Chevy Chase, MD 20815"
click at [473, 239] on input at bounding box center [634, 235] width 403 height 27
click at [732, 278] on input at bounding box center [738, 280] width 196 height 27
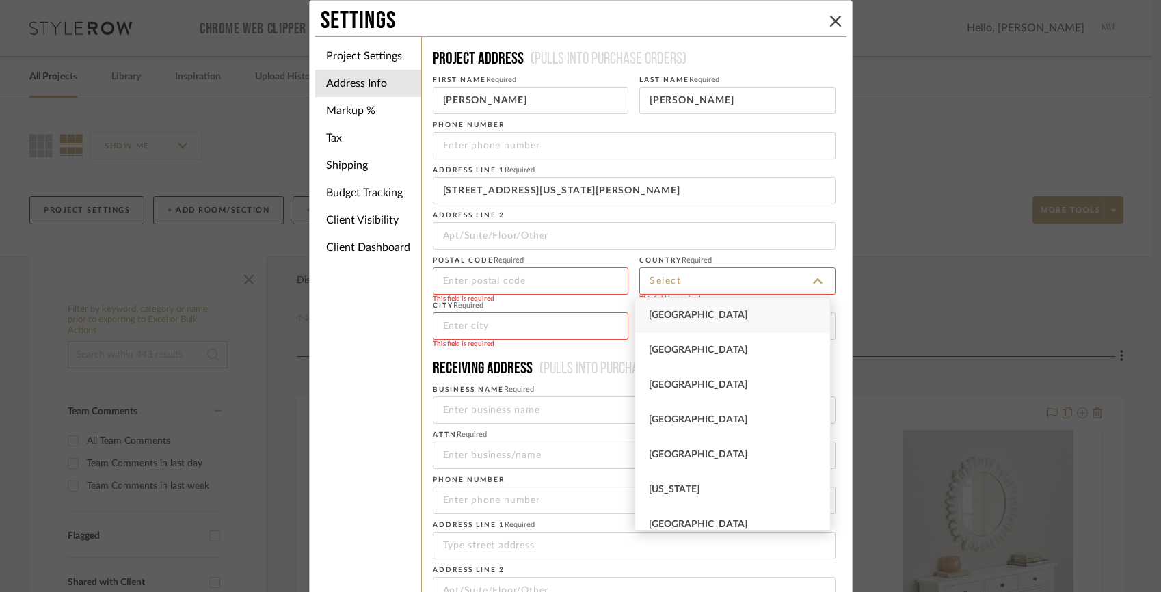
click at [712, 314] on span "United States" at bounding box center [698, 316] width 99 height 10
type input "United States"
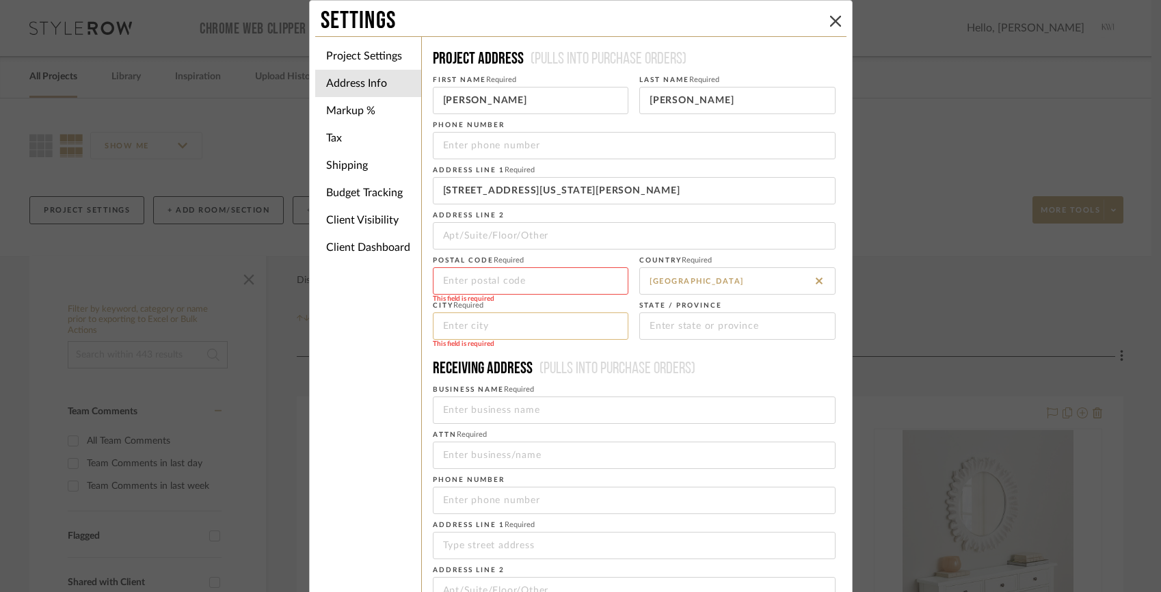
click at [522, 323] on input at bounding box center [531, 326] width 196 height 27
click at [528, 285] on input at bounding box center [531, 280] width 196 height 27
drag, startPoint x: 698, startPoint y: 191, endPoint x: 650, endPoint y: 191, distance: 47.9
click at [650, 191] on input "7611 Connecticut Avenue Chevy Chase, MD 20815" at bounding box center [634, 190] width 403 height 27
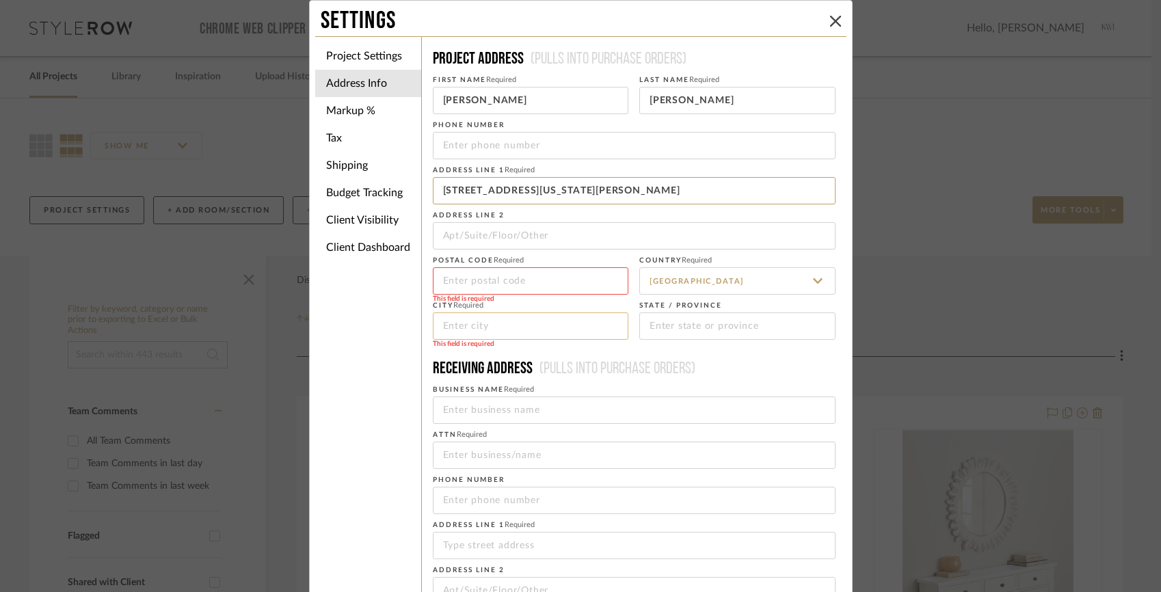
type input "7611 Connecticut Avenue Chevy Chase, MD"
click at [452, 326] on input at bounding box center [531, 326] width 196 height 27
click at [454, 285] on input at bounding box center [531, 280] width 196 height 27
paste input "20815"
type input "20815"
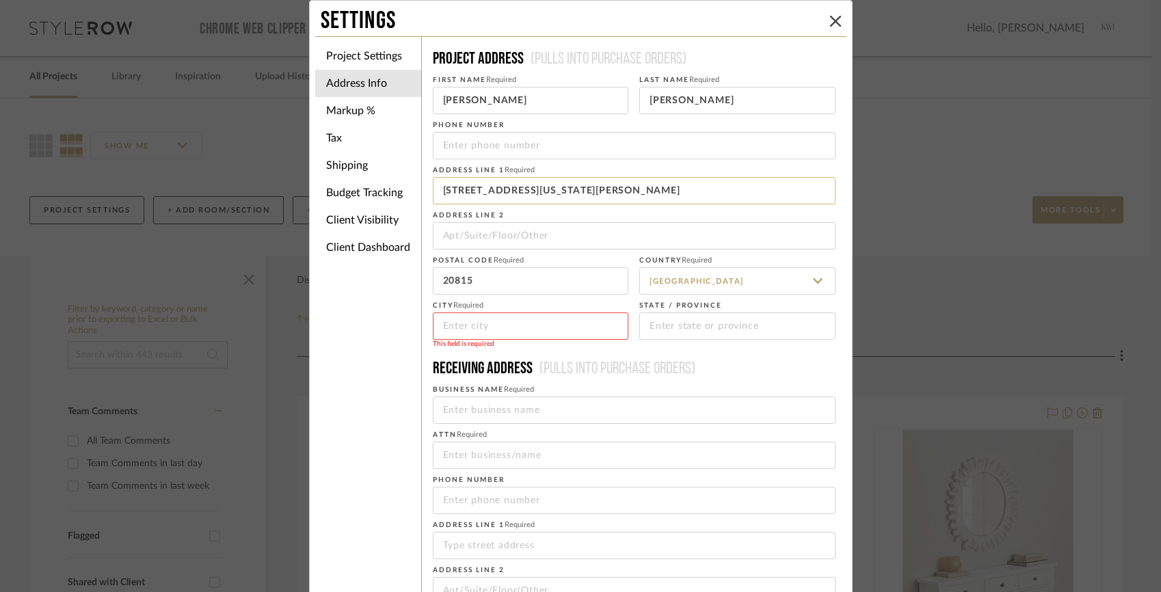
click at [644, 186] on input "7611 Connecticut Avenue Chevy Chase, MD" at bounding box center [634, 190] width 403 height 27
drag, startPoint x: 656, startPoint y: 200, endPoint x: 627, endPoint y: 193, distance: 29.7
click at [627, 193] on input "7611 Connecticut Avenue Chevy Chase, MD" at bounding box center [634, 190] width 403 height 27
drag, startPoint x: 631, startPoint y: 194, endPoint x: 564, endPoint y: 192, distance: 67.8
click at [564, 192] on input "7611 Connecticut Avenue Chevy Chase" at bounding box center [634, 190] width 403 height 27
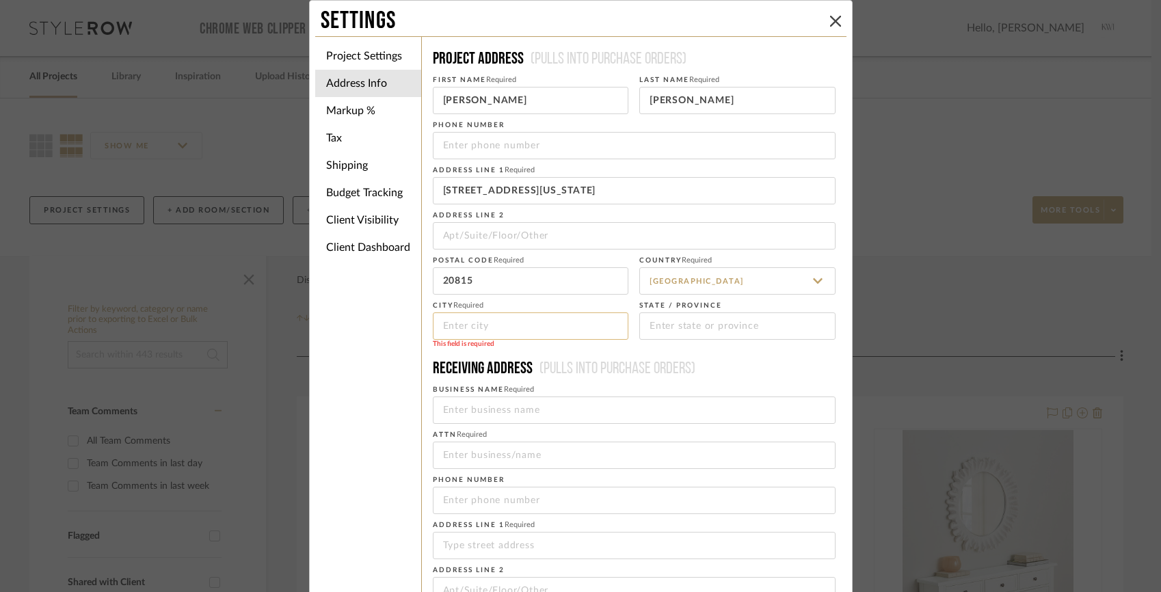
type input "7611 Connecticut Avenue"
click at [471, 335] on input at bounding box center [531, 326] width 196 height 27
paste input "Chevy Chase"
type input "Chevy Chase"
click at [380, 390] on div "Project Settings Address Info Markup % Tax Shipping Budget Tracking Client Visi…" at bounding box center [580, 389] width 531 height 707
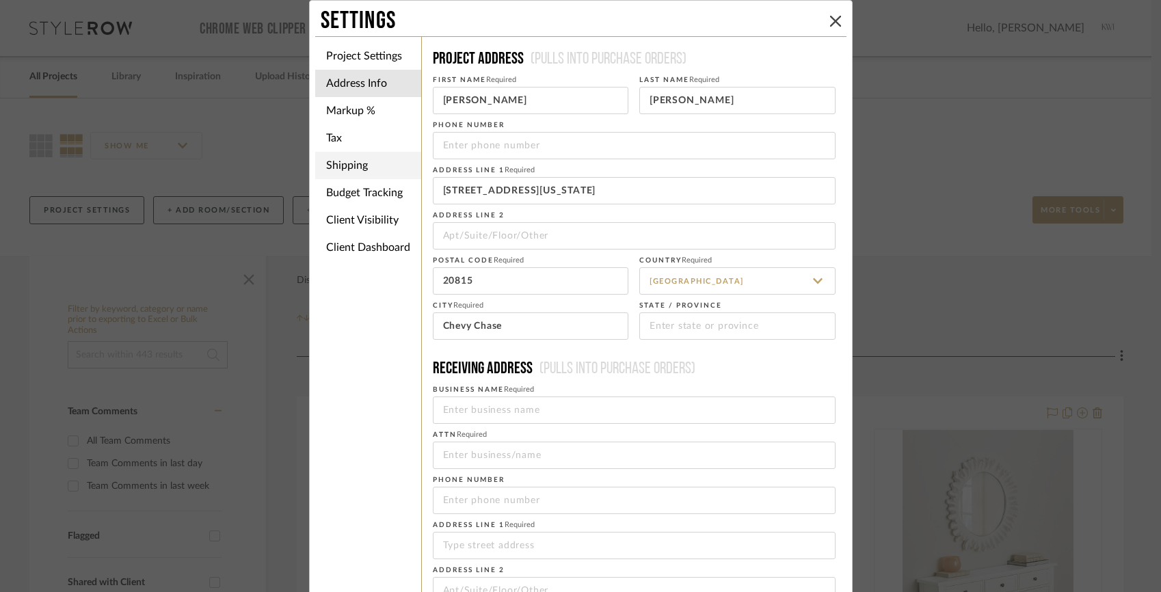
click at [363, 172] on li "Shipping" at bounding box center [368, 165] width 106 height 27
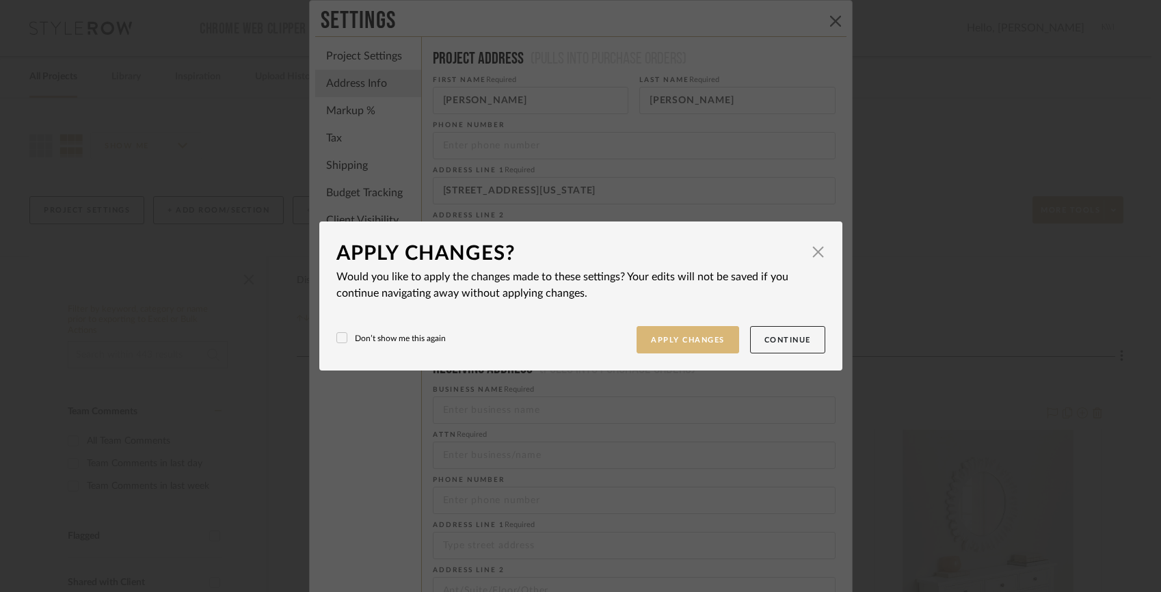
click at [683, 339] on button "Apply Changes" at bounding box center [688, 340] width 103 height 28
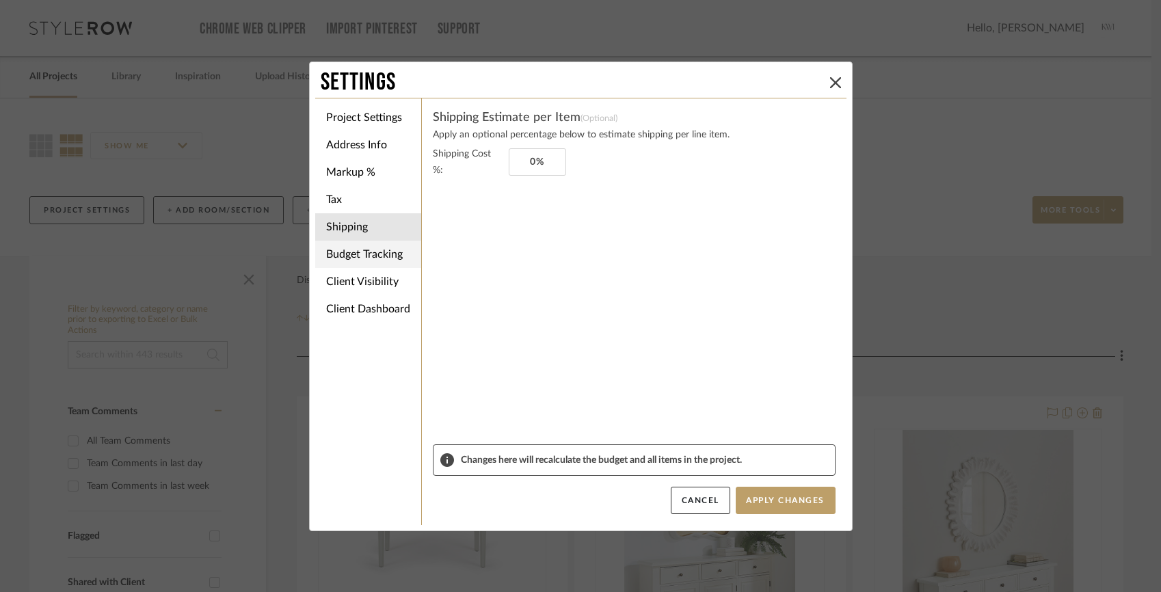
click at [354, 257] on li "Budget Tracking" at bounding box center [368, 254] width 106 height 27
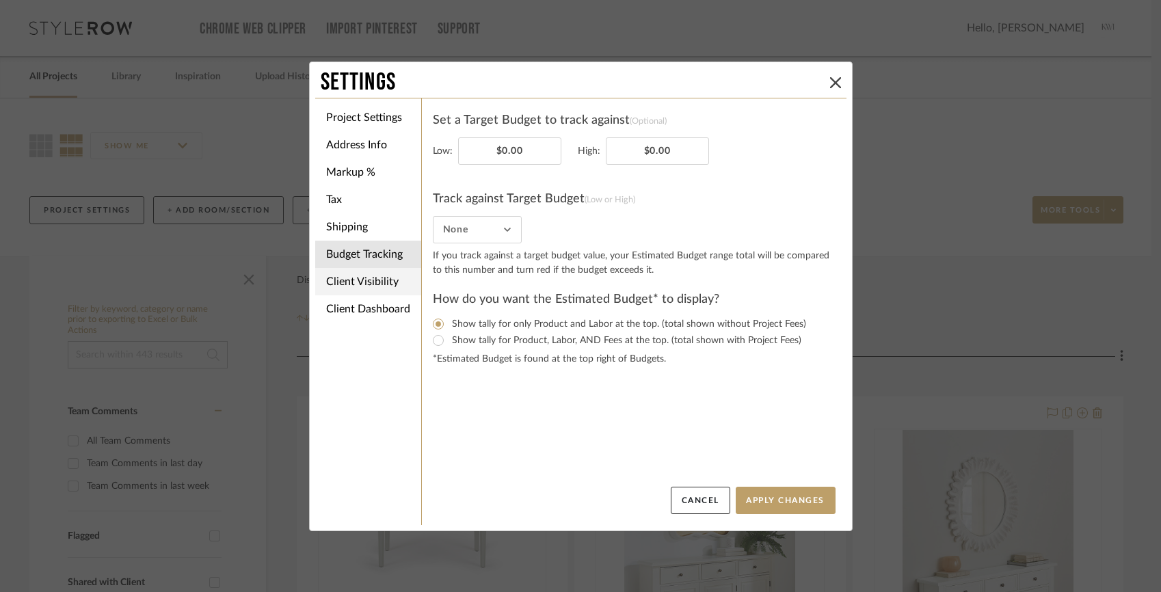
click at [340, 285] on li "Client Visibility" at bounding box center [368, 281] width 106 height 27
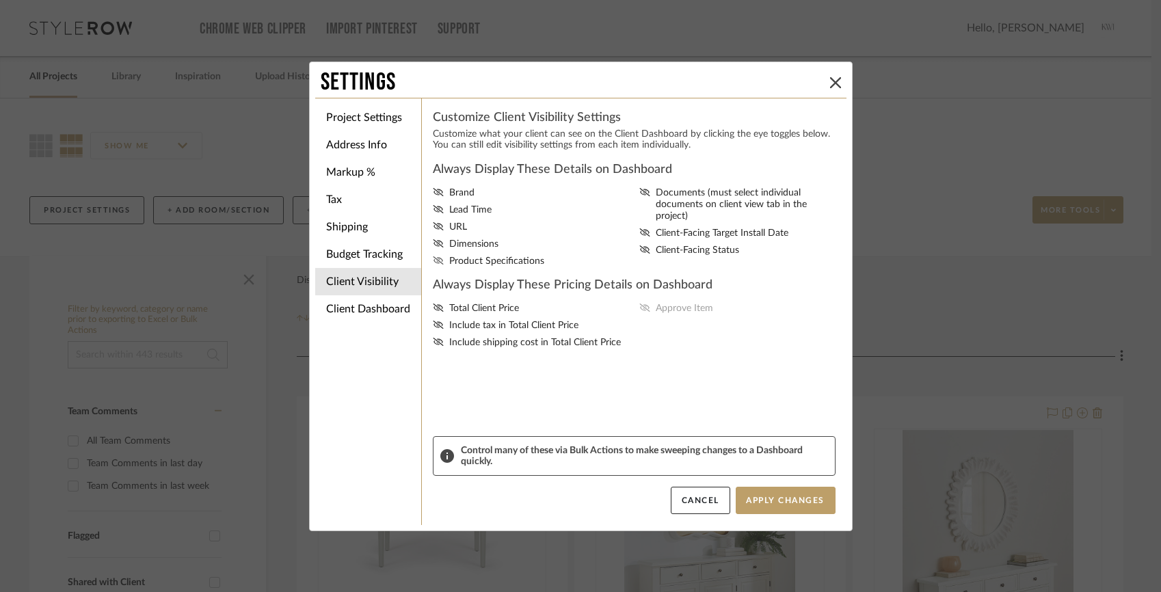
click at [433, 265] on icon at bounding box center [438, 261] width 10 height 8
click at [0, 0] on input "Product Specifications" at bounding box center [0, 0] width 0 height 0
click at [433, 262] on fa-icon at bounding box center [438, 262] width 11 height 12
click at [0, 0] on input "Product Specifications" at bounding box center [0, 0] width 0 height 0
click at [400, 317] on li "Client Dashboard" at bounding box center [368, 309] width 106 height 27
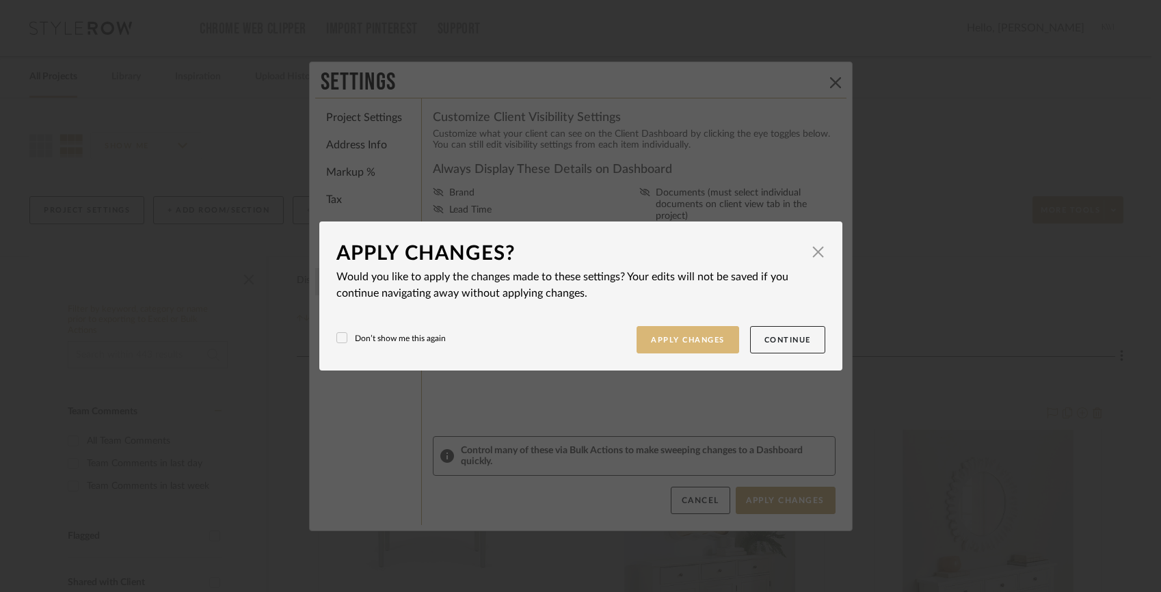
click at [704, 332] on button "Apply Changes" at bounding box center [688, 340] width 103 height 28
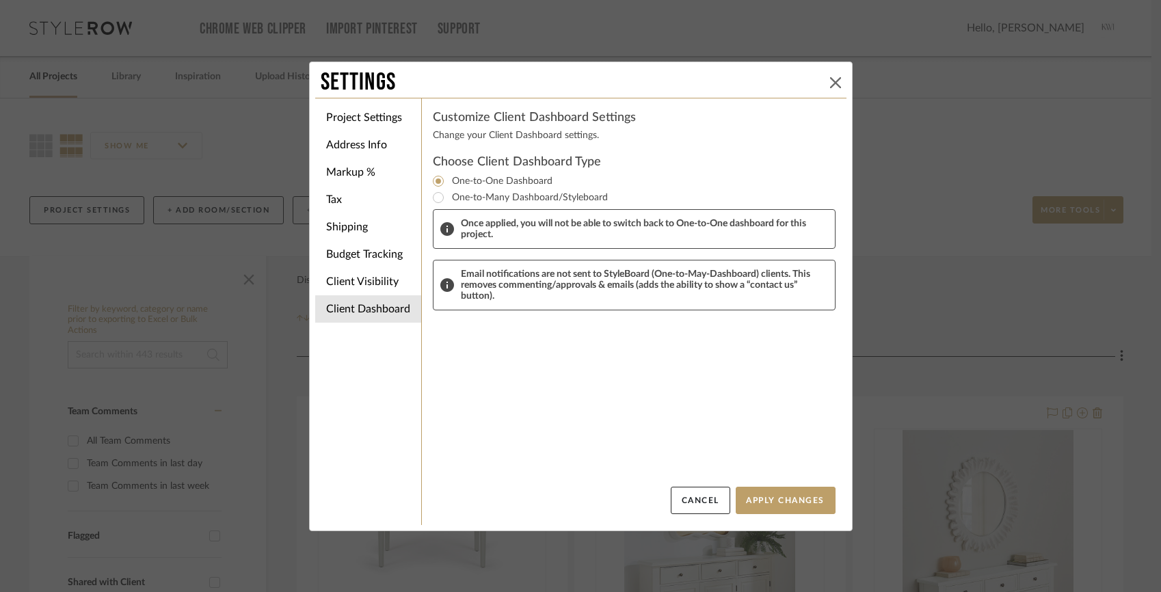
click at [837, 79] on button at bounding box center [836, 83] width 16 height 16
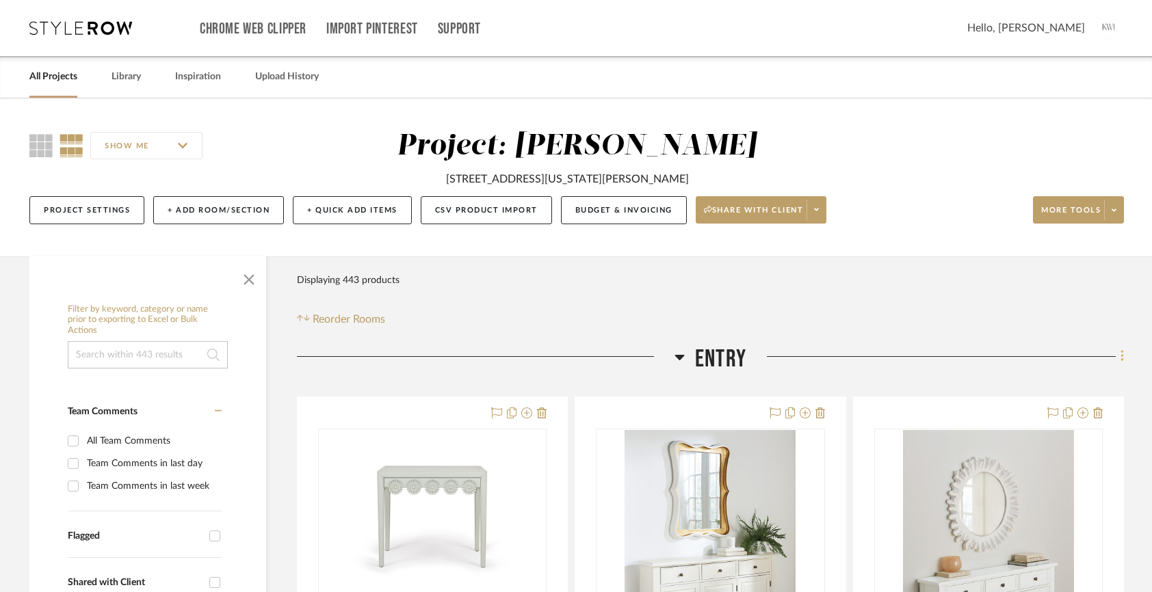
click at [1121, 355] on icon at bounding box center [1122, 356] width 4 height 15
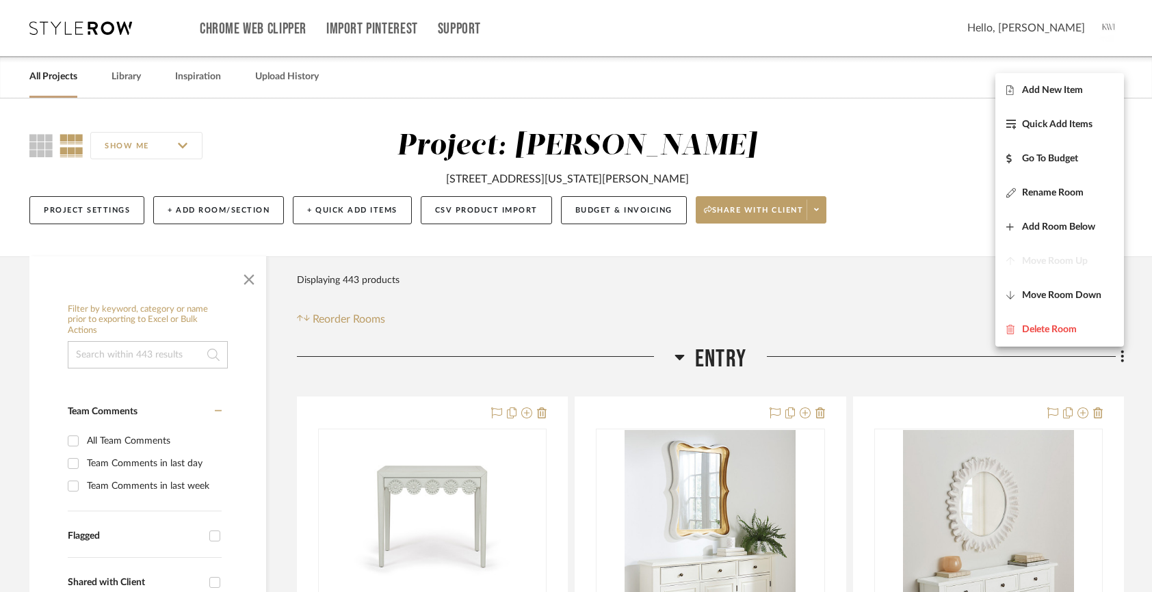
click at [665, 303] on div at bounding box center [576, 296] width 1152 height 592
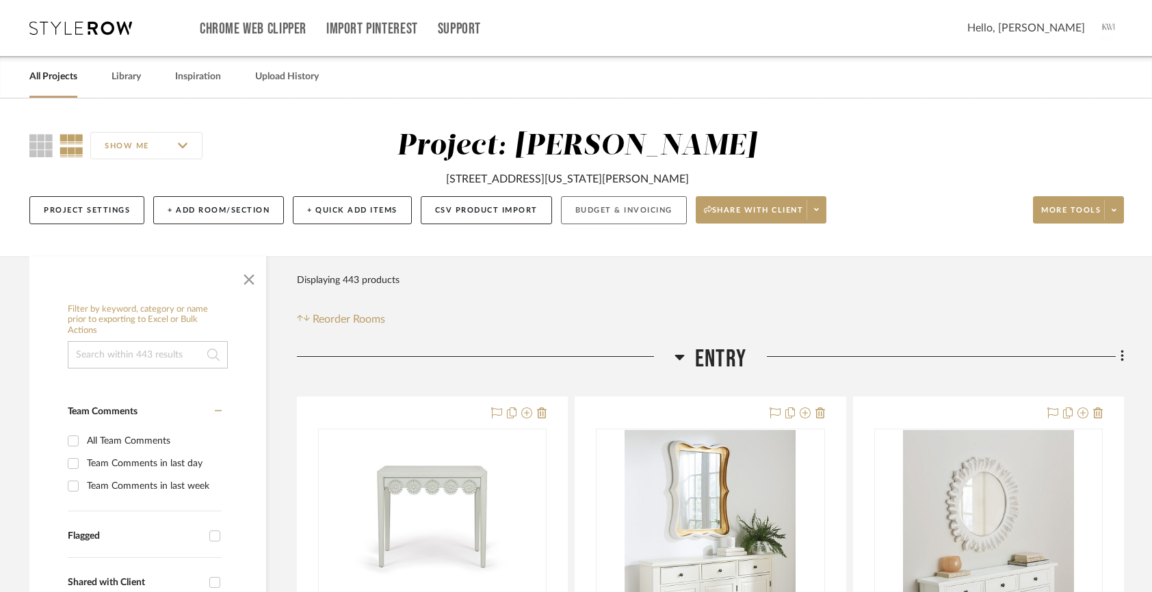
click at [637, 222] on button "Budget & Invoicing" at bounding box center [624, 210] width 126 height 28
click at [510, 200] on button "CSV Product Import" at bounding box center [486, 210] width 131 height 28
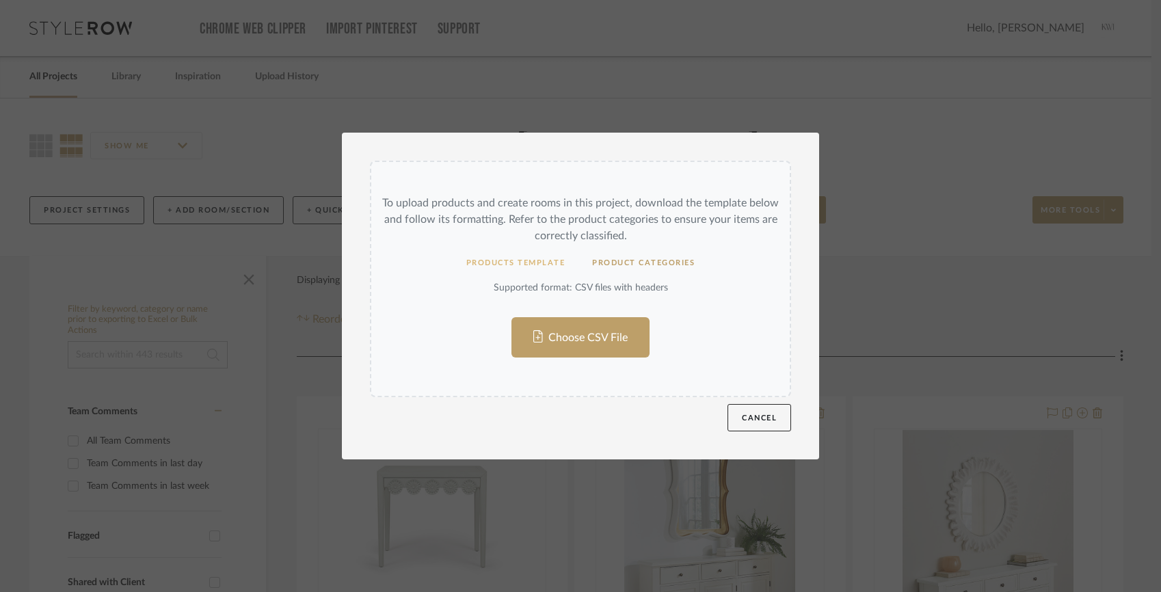
click at [488, 260] on button "Products Template" at bounding box center [516, 263] width 127 height 27
click at [842, 117] on div "To upload products and create rooms in this project, download the template belo…" at bounding box center [580, 296] width 1161 height 592
click at [313, 124] on div "To upload products and create rooms in this project, download the template belo…" at bounding box center [580, 296] width 1161 height 592
click at [770, 412] on button "Cancel" at bounding box center [760, 417] width 64 height 27
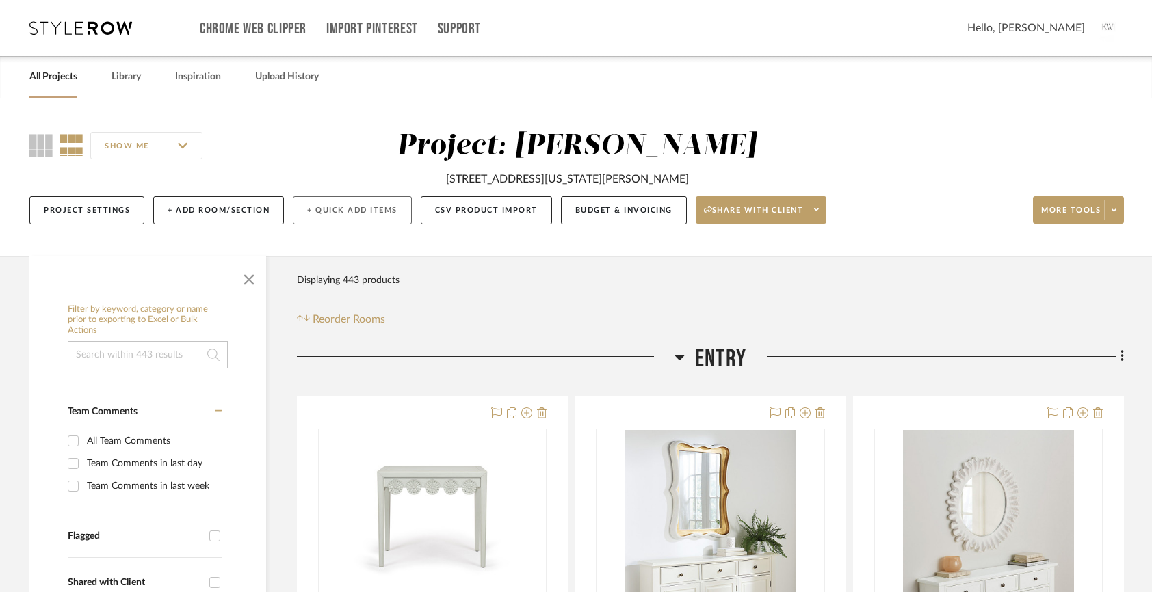
click at [370, 213] on button "+ Quick Add Items" at bounding box center [352, 210] width 119 height 28
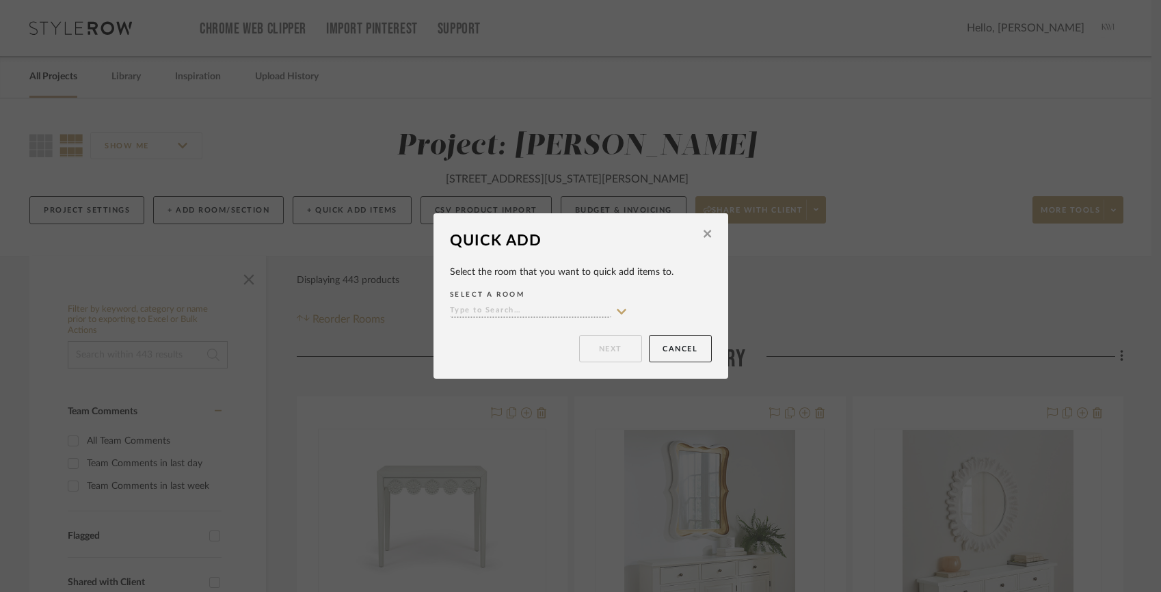
click at [708, 237] on button at bounding box center [707, 236] width 21 height 32
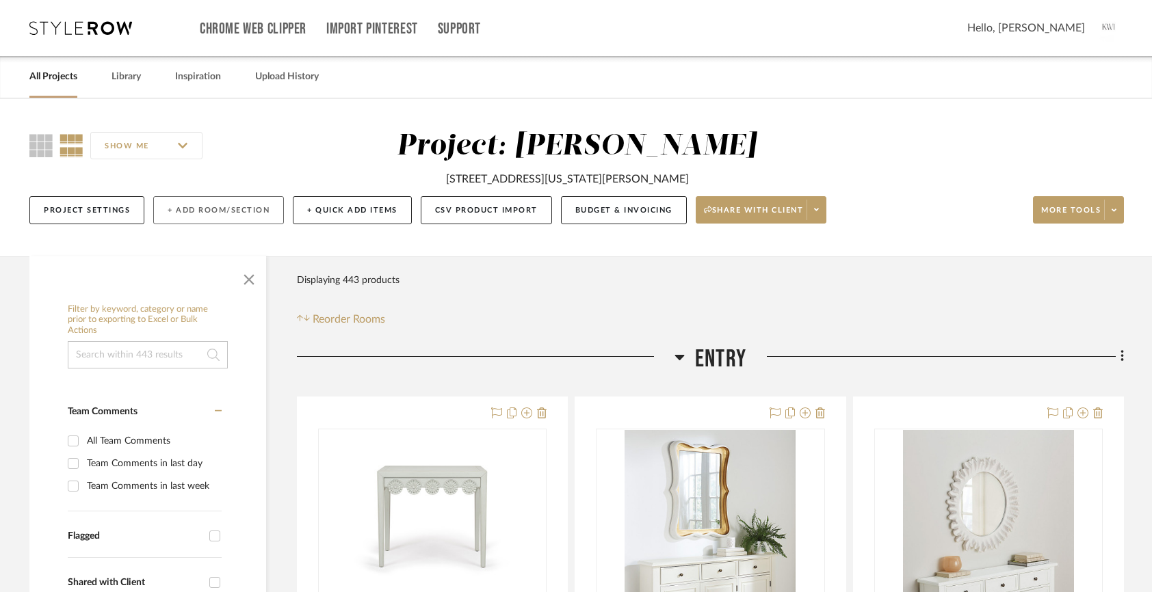
click at [180, 209] on button "+ Add Room/Section" at bounding box center [218, 210] width 131 height 28
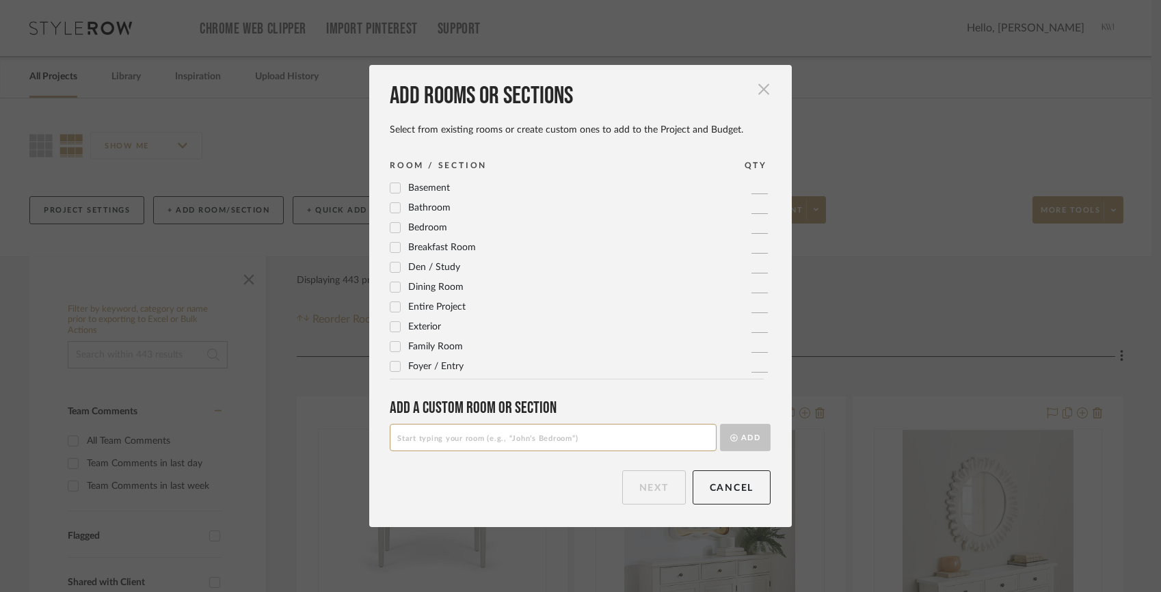
click at [764, 88] on span "button" at bounding box center [763, 89] width 27 height 27
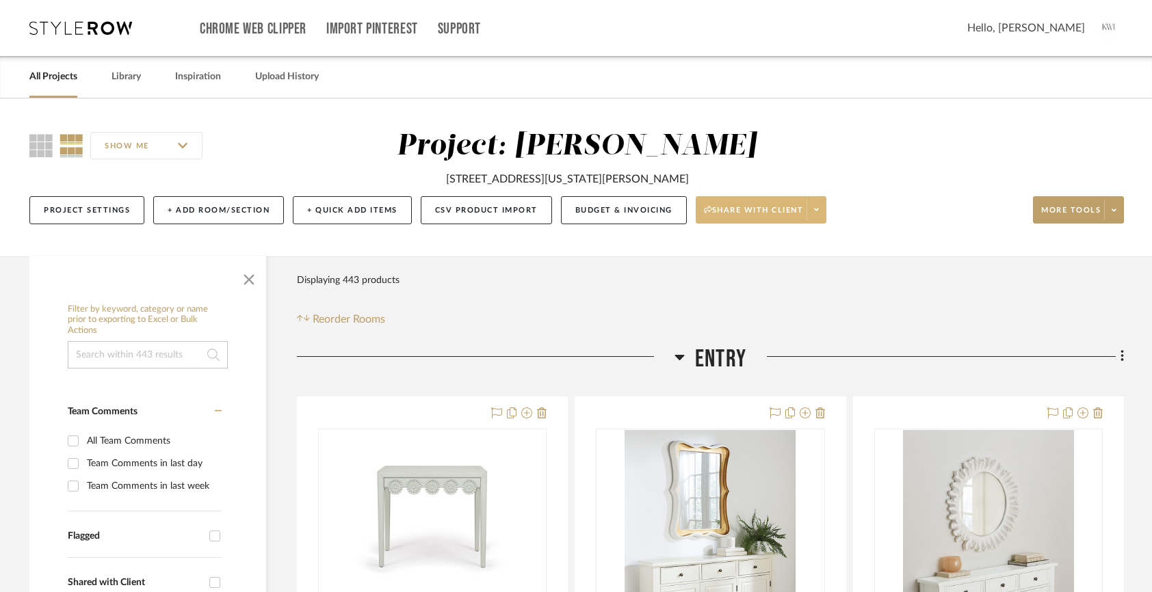
click at [825, 213] on span at bounding box center [815, 210] width 19 height 21
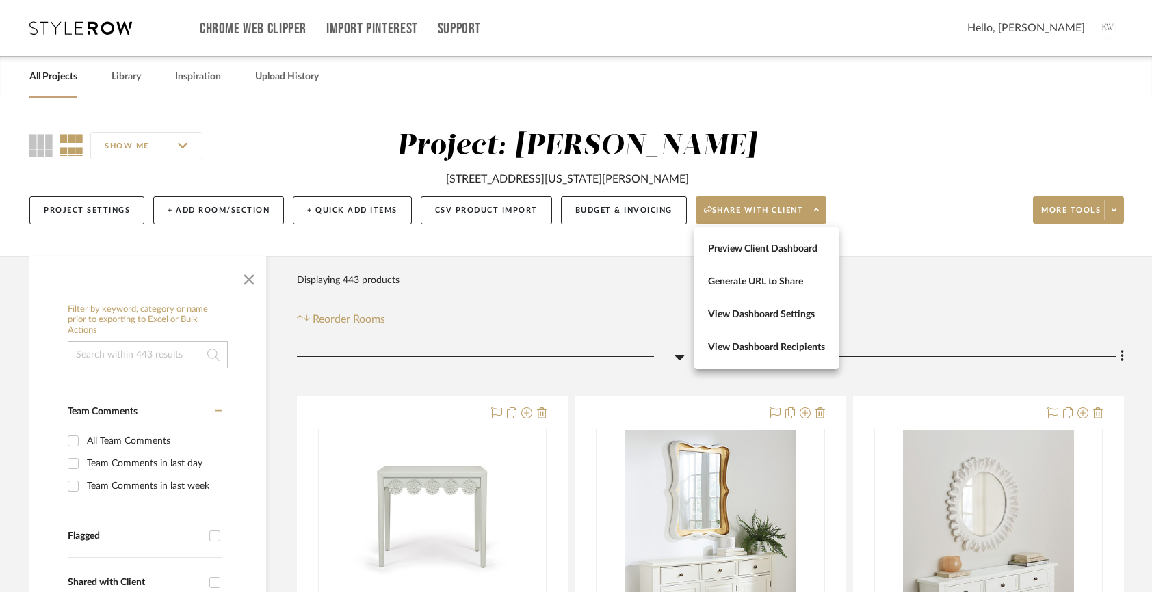
click at [894, 196] on div at bounding box center [576, 296] width 1152 height 592
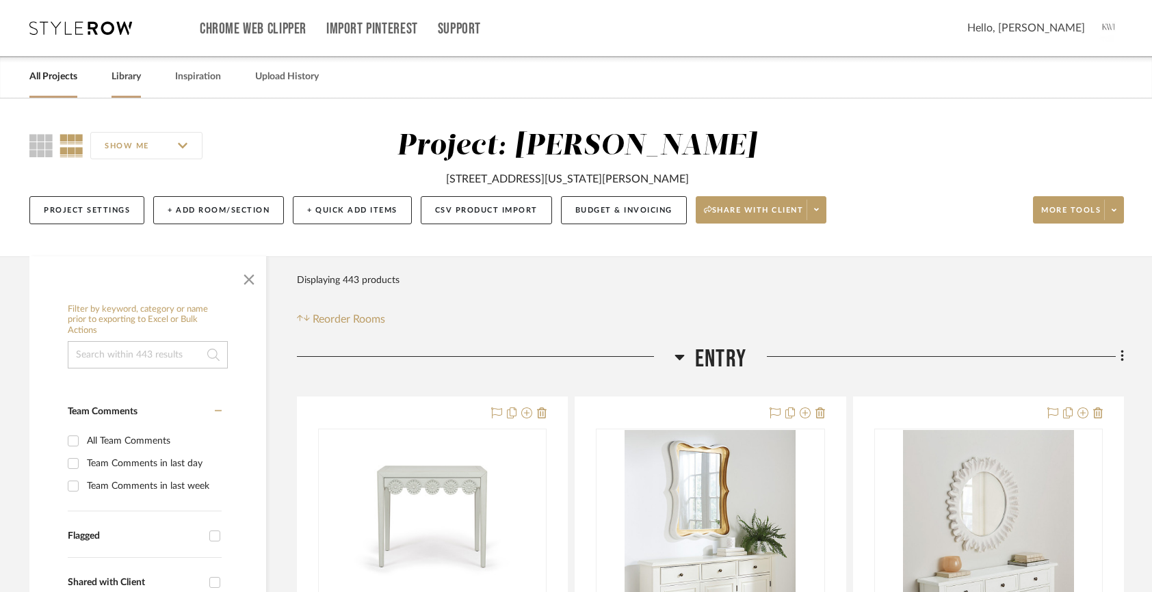
click at [126, 83] on link "Library" at bounding box center [125, 77] width 29 height 18
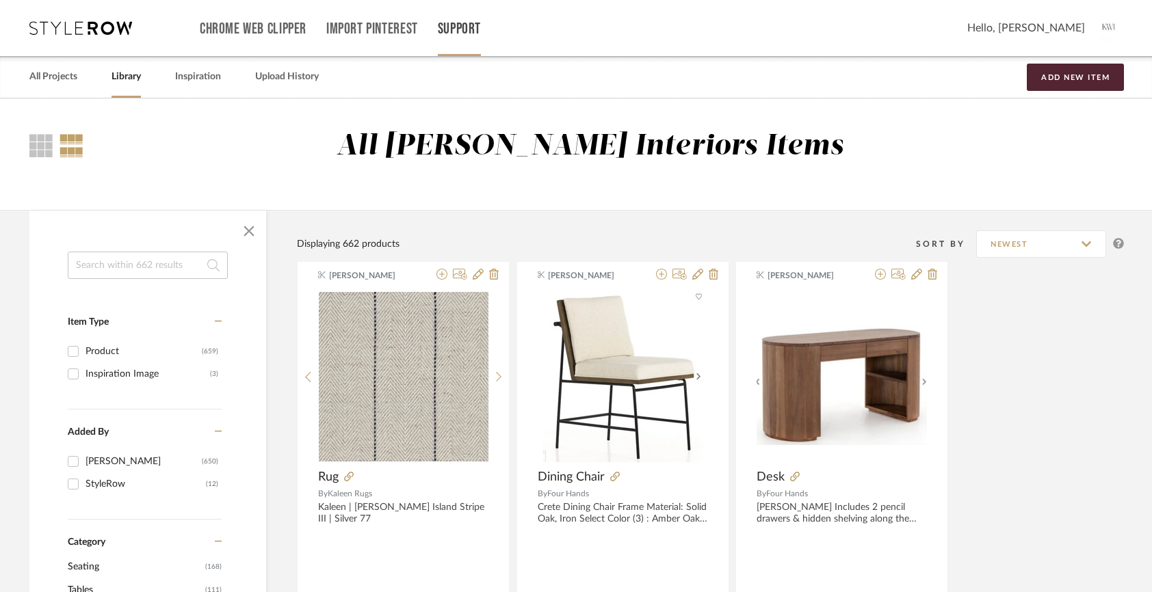
click at [457, 39] on div "Support" at bounding box center [459, 28] width 43 height 56
click at [462, 28] on link "Support" at bounding box center [459, 29] width 43 height 12
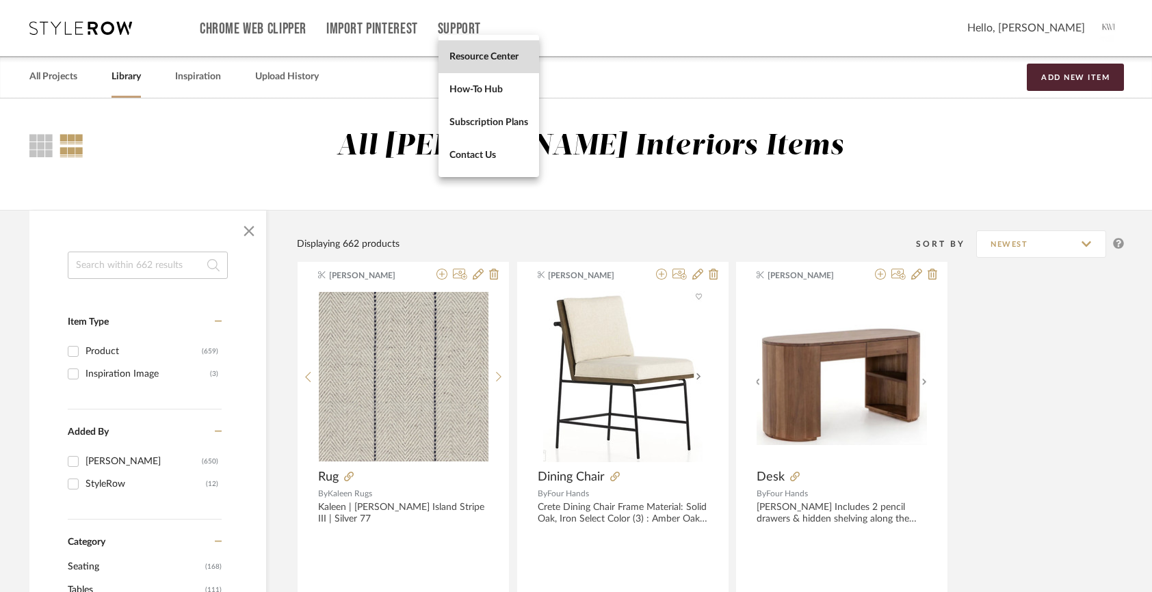
click at [466, 53] on span "Resource Center" at bounding box center [488, 57] width 79 height 12
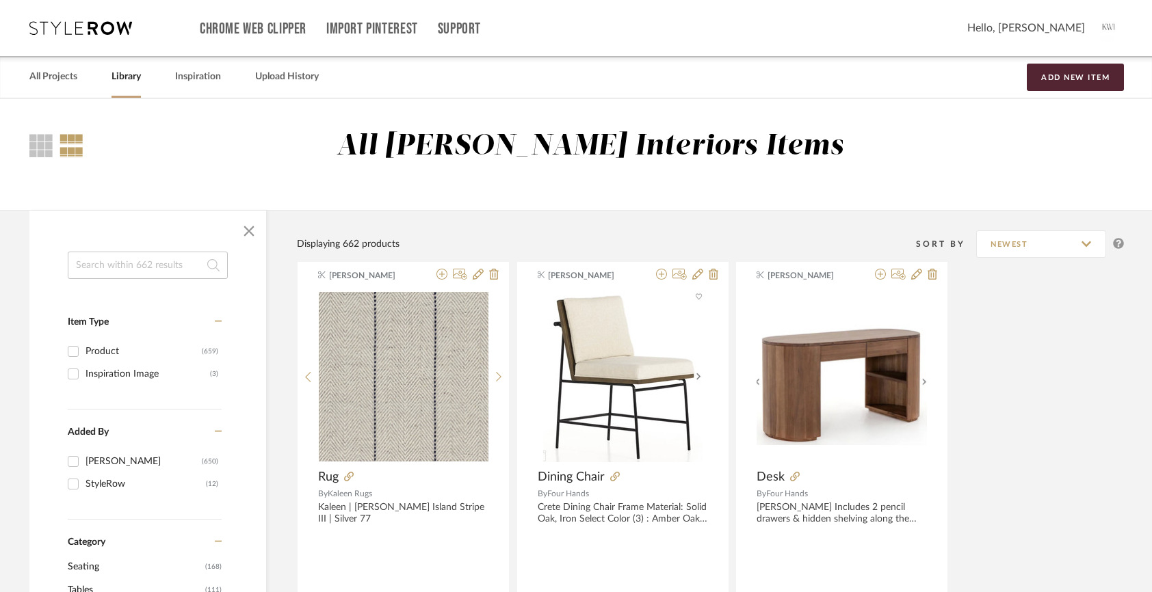
click at [1114, 31] on img at bounding box center [1109, 28] width 29 height 29
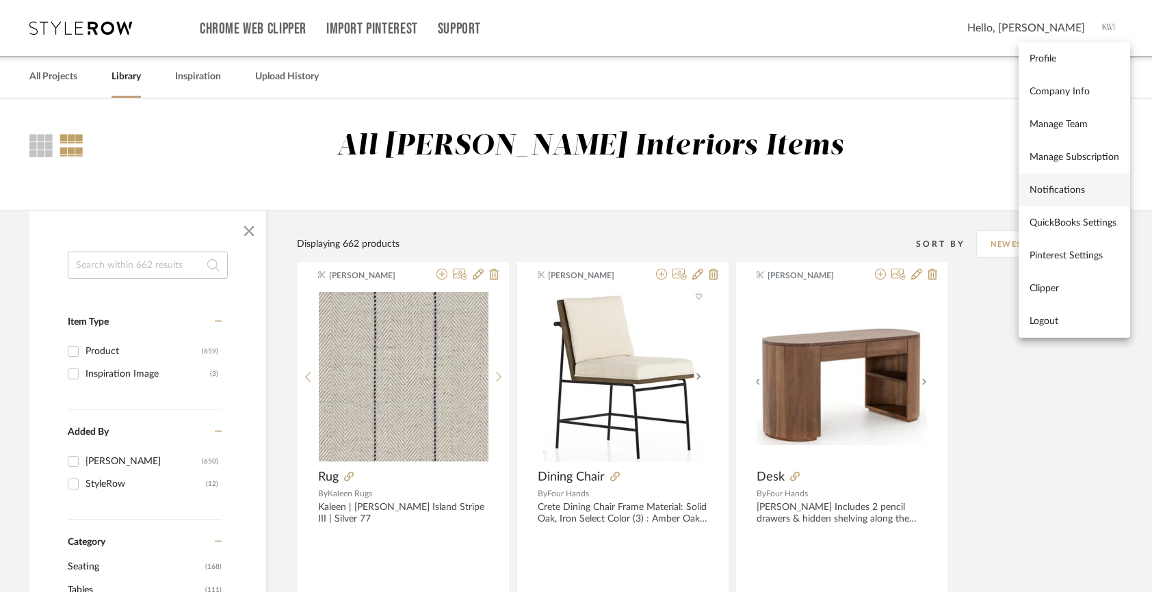
click at [1063, 194] on span "Notifications" at bounding box center [1074, 191] width 90 height 12
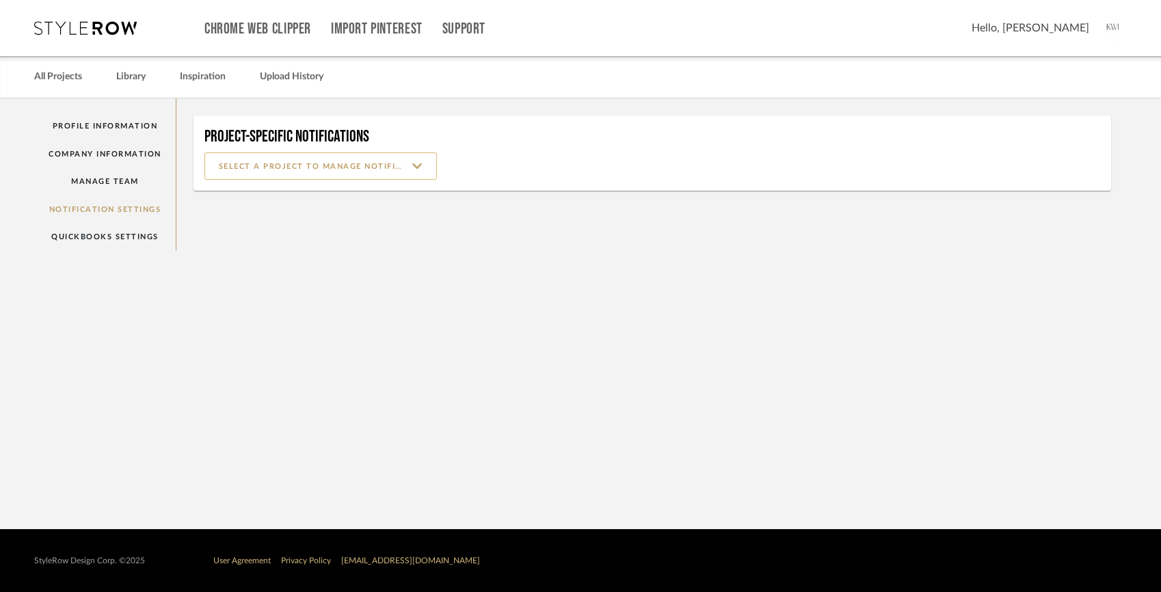
click at [414, 161] on input at bounding box center [321, 166] width 233 height 27
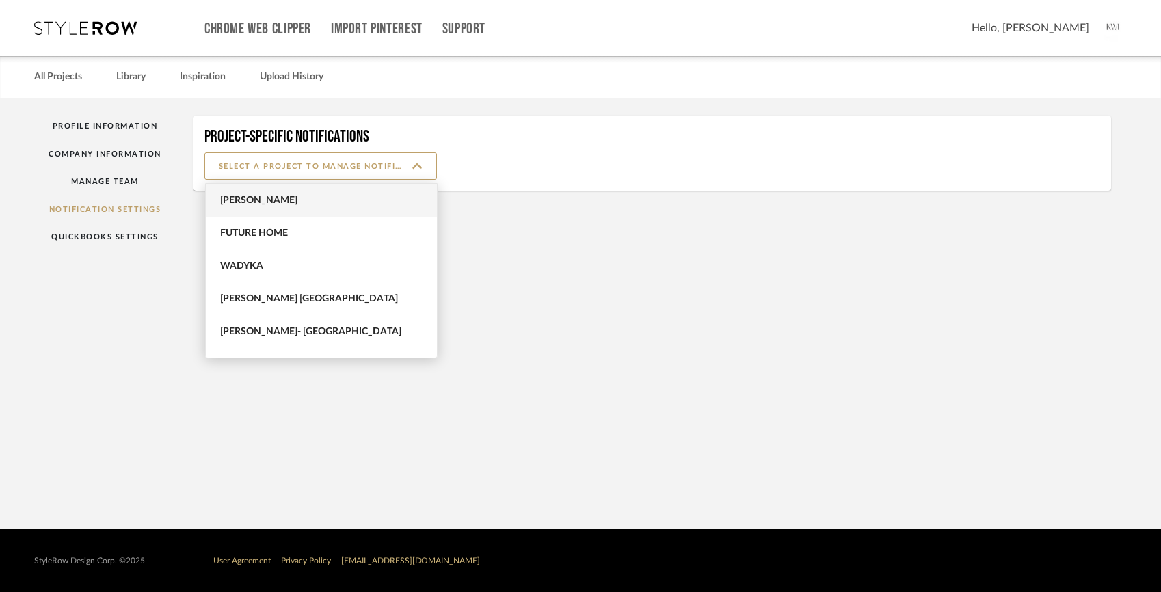
click at [374, 200] on span "Chorzempa" at bounding box center [323, 201] width 206 height 12
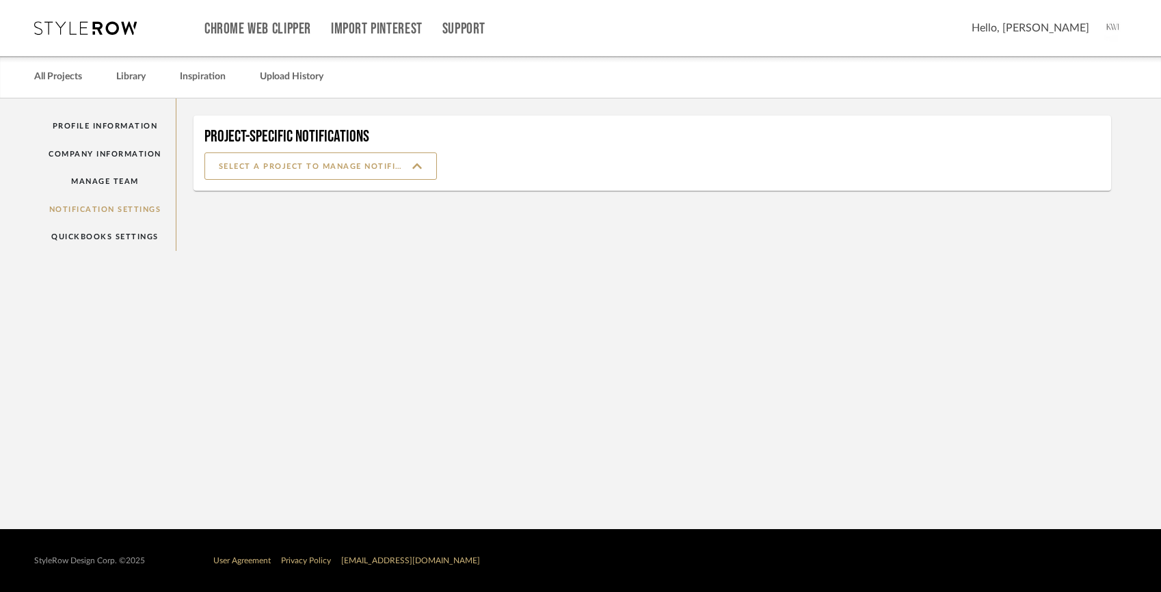
type input "Chorzempa"
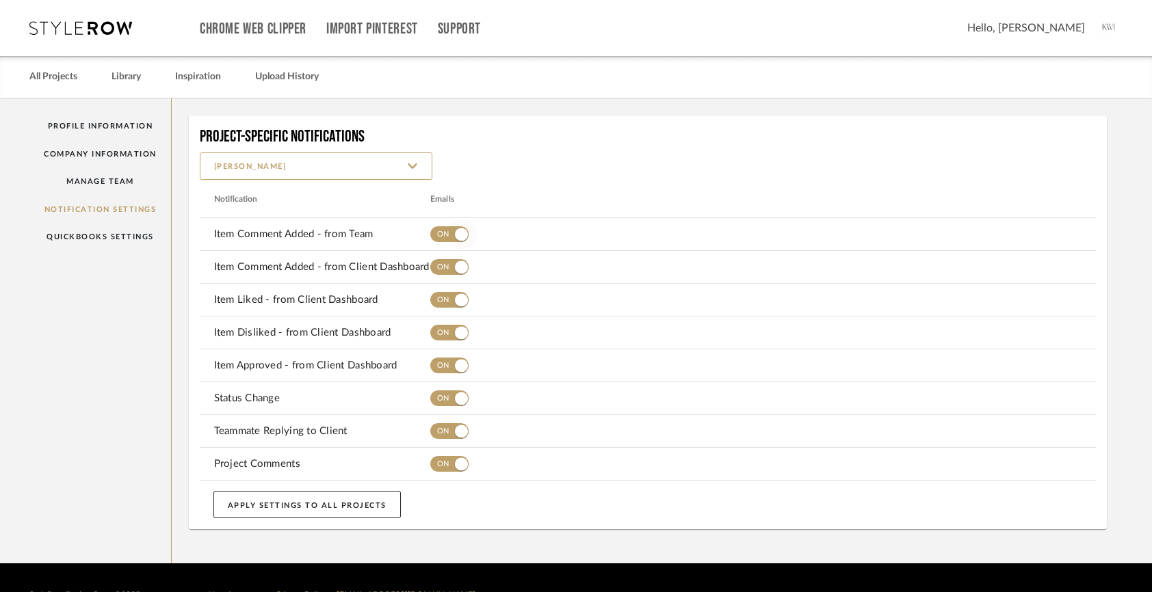
click at [449, 235] on span "button" at bounding box center [462, 235] width 30 height 30
click at [449, 265] on span "button" at bounding box center [462, 267] width 30 height 30
click at [444, 294] on span "button" at bounding box center [449, 300] width 38 height 16
click at [440, 335] on span "button" at bounding box center [449, 333] width 38 height 16
click at [440, 363] on span "button" at bounding box center [449, 366] width 38 height 16
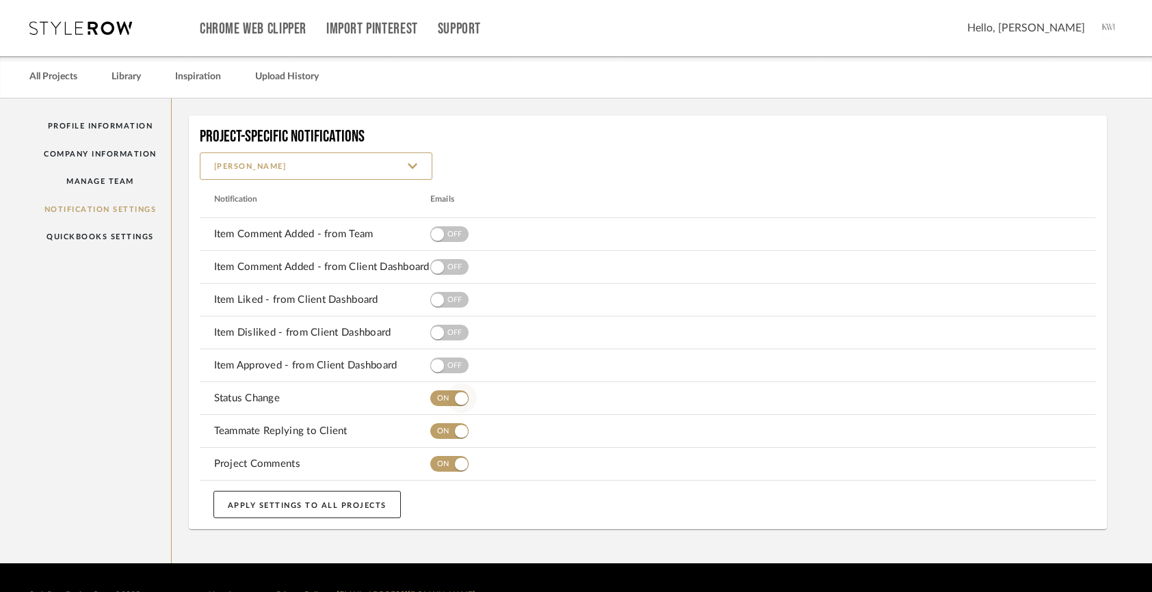
click at [437, 400] on span "button" at bounding box center [449, 399] width 38 height 16
click at [436, 428] on span "button" at bounding box center [449, 431] width 38 height 16
click at [441, 464] on span "button" at bounding box center [449, 464] width 38 height 16
click at [337, 507] on button "APPLY SETTINGS TO ALL PROJECTS" at bounding box center [306, 504] width 187 height 27
click at [89, 183] on link "Manage Team" at bounding box center [100, 182] width 142 height 28
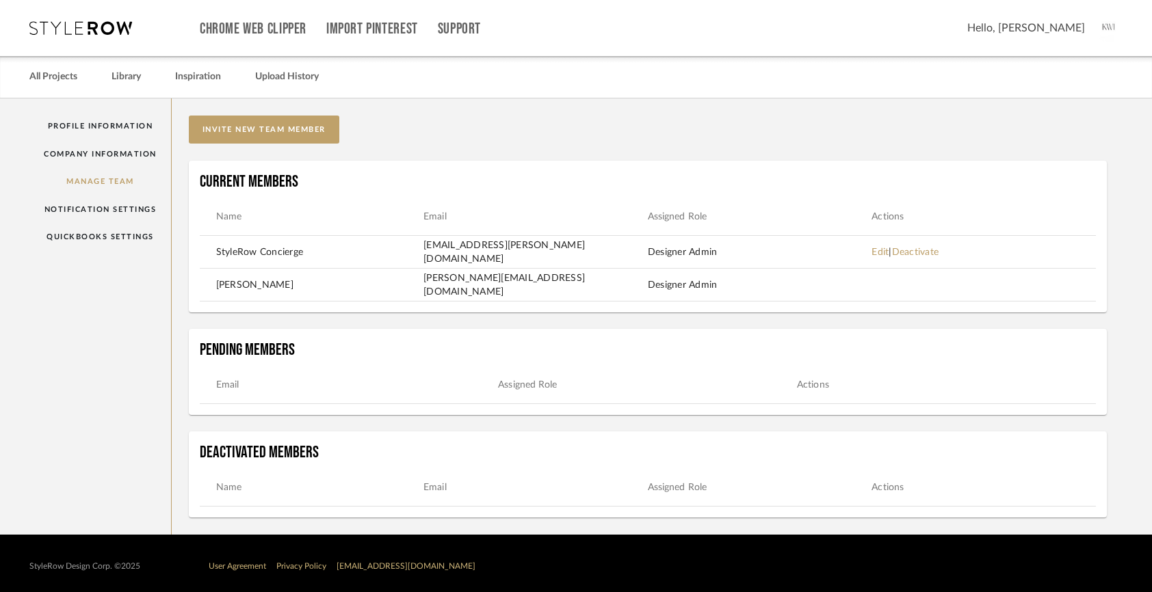
scroll to position [5, 0]
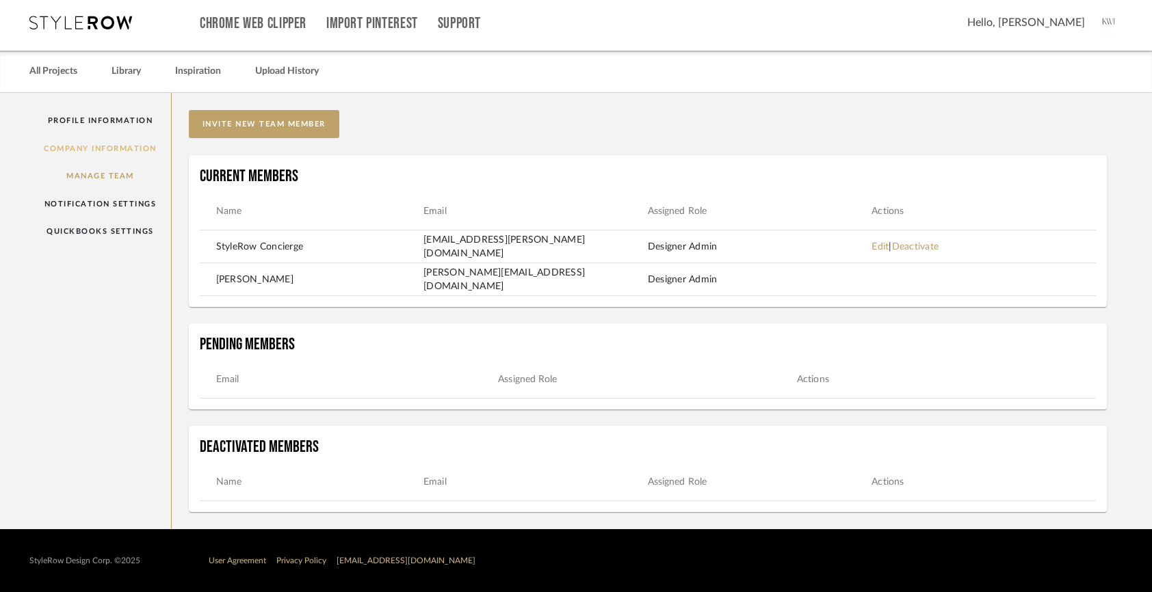
click at [86, 152] on link "Company Information" at bounding box center [100, 149] width 142 height 28
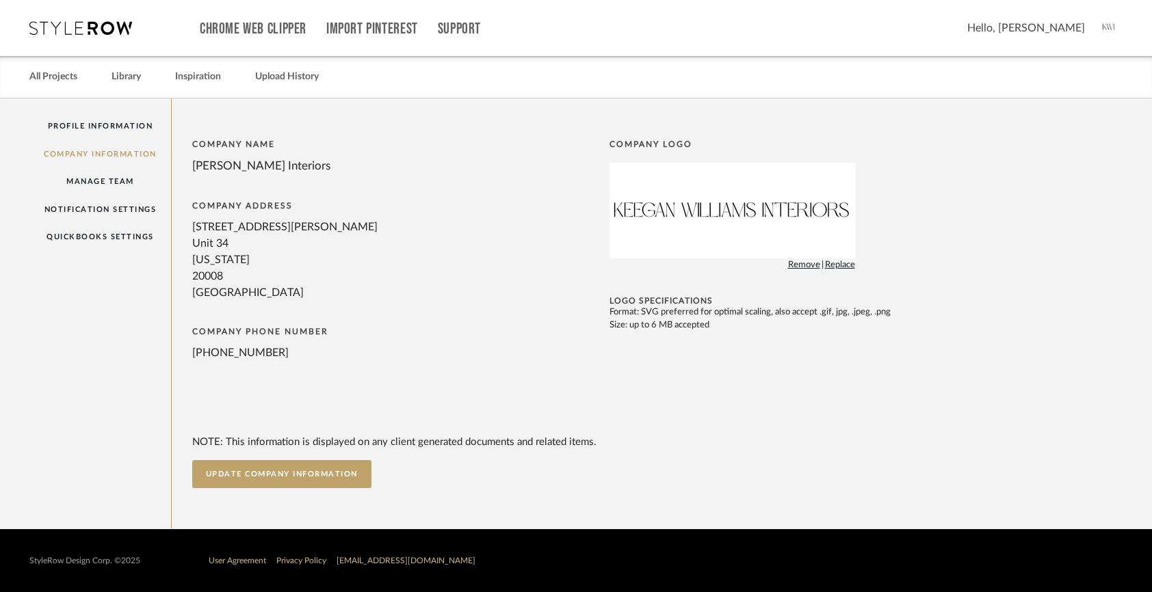
click at [246, 350] on div "+12022942088" at bounding box center [397, 353] width 410 height 16
click at [279, 476] on button "UPDATE COMPANY INFORMATION" at bounding box center [281, 474] width 179 height 28
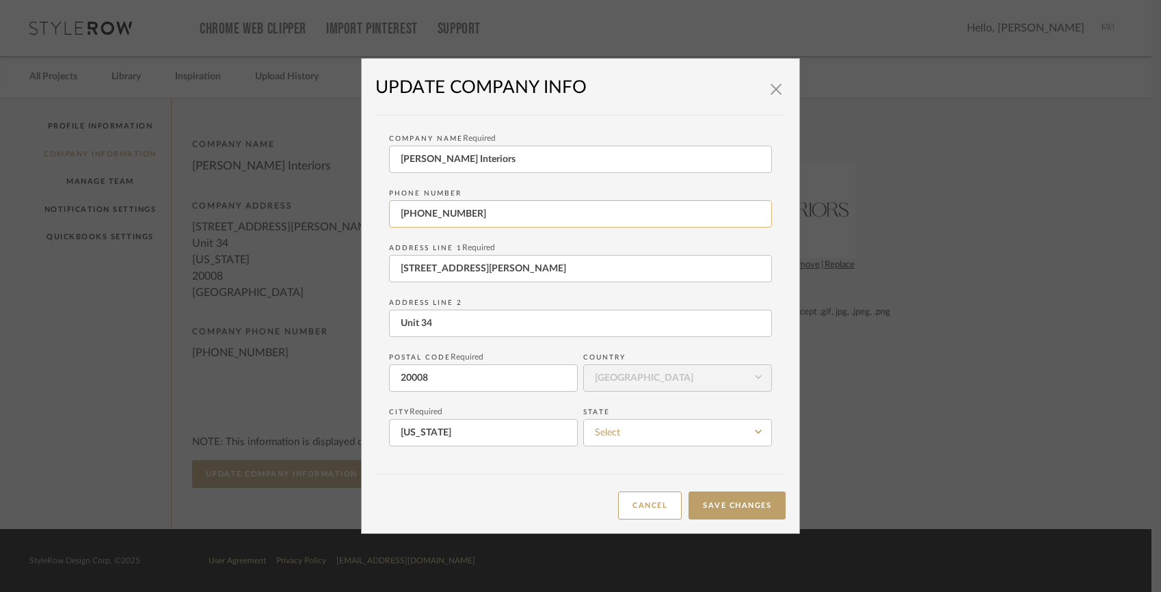
click at [404, 218] on input "+12022942088" at bounding box center [580, 213] width 383 height 27
click at [413, 218] on input "2022942088" at bounding box center [580, 213] width 383 height 27
click at [436, 218] on input "202-2942088" at bounding box center [580, 213] width 383 height 27
type input "202-294-2088"
drag, startPoint x: 503, startPoint y: 217, endPoint x: 292, endPoint y: 204, distance: 211.8
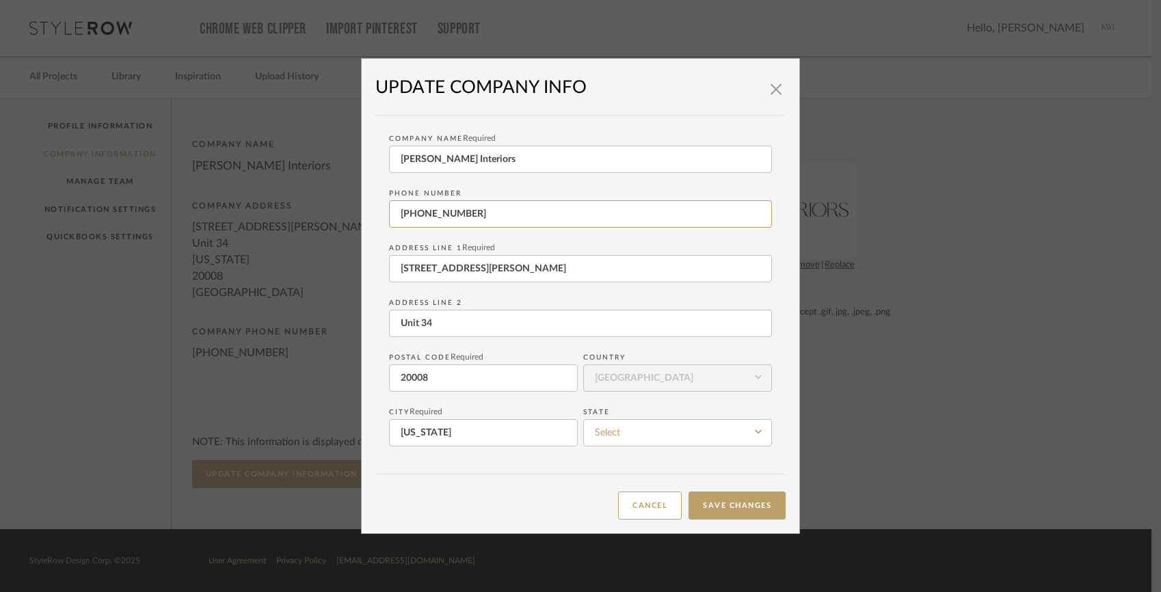
click at [292, 204] on div "× UPDATE COMPANY INFO Company Name Required Keegan Williams Interiors Phone num…" at bounding box center [580, 296] width 1161 height 592
click at [696, 511] on button "Save Changes" at bounding box center [737, 506] width 97 height 28
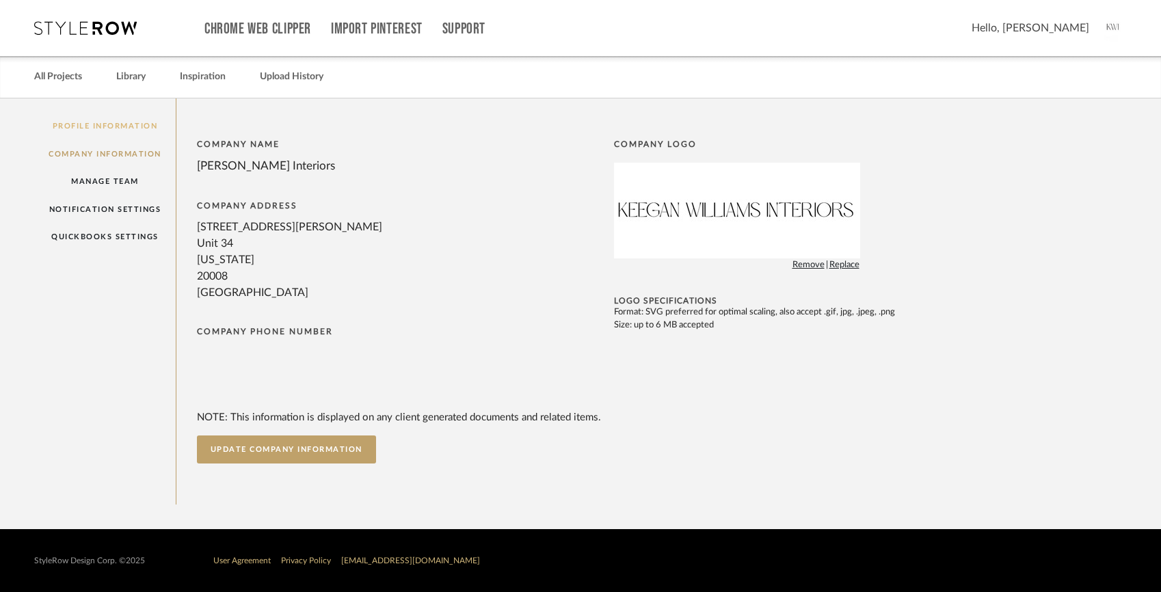
click at [148, 120] on link "Profile Information" at bounding box center [105, 126] width 142 height 28
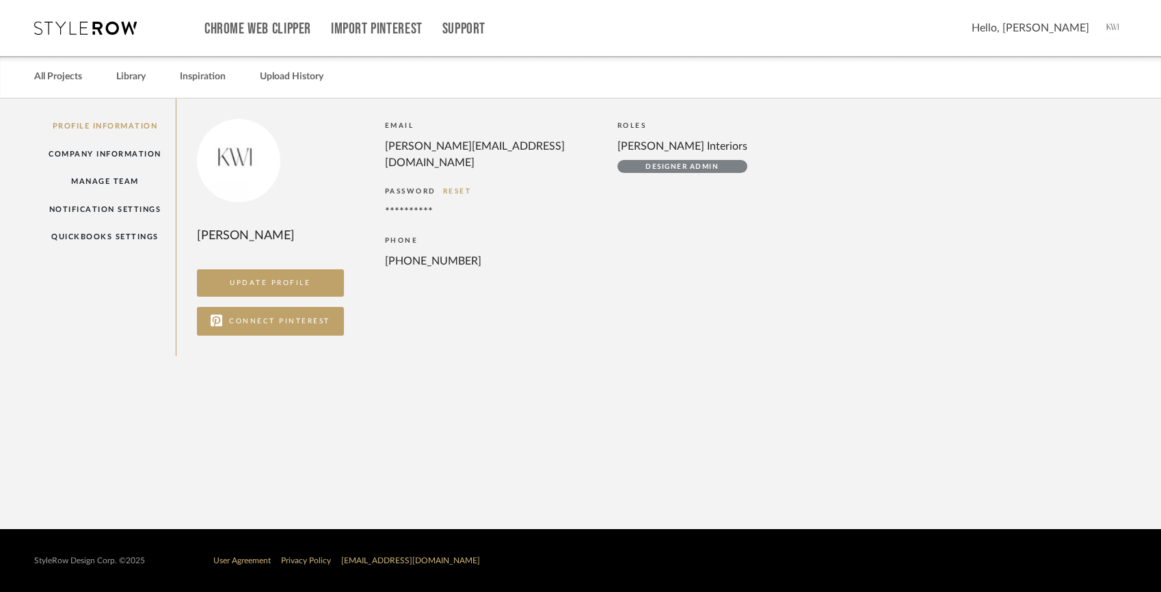
click at [429, 253] on div "+12022942088" at bounding box center [487, 261] width 205 height 16
click at [129, 236] on link "QuickBooks Settings" at bounding box center [105, 237] width 142 height 28
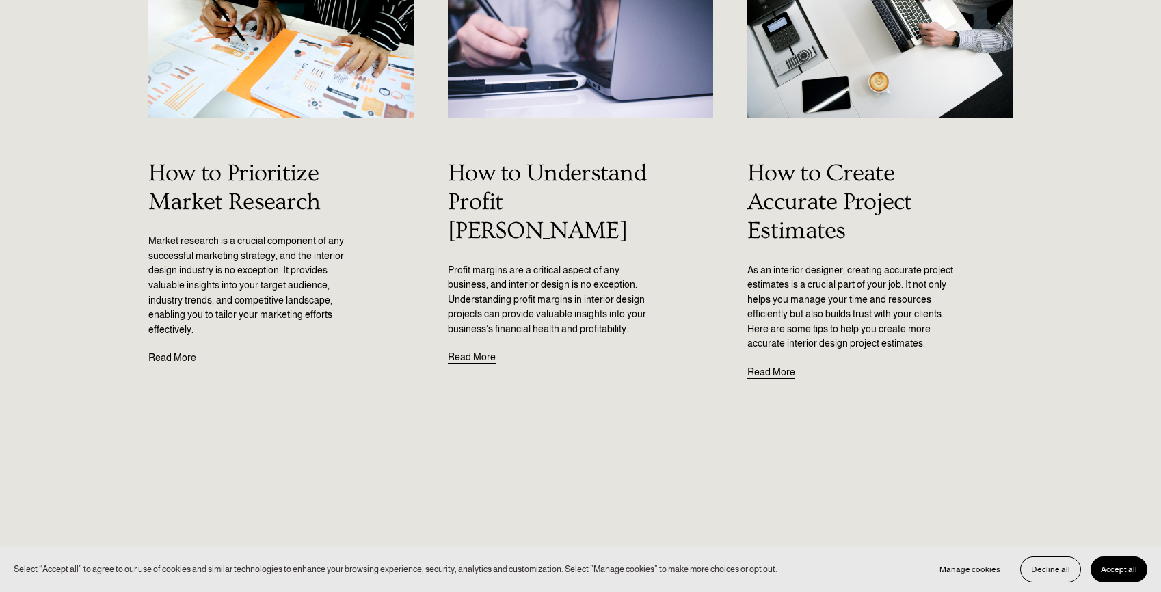
scroll to position [796, 0]
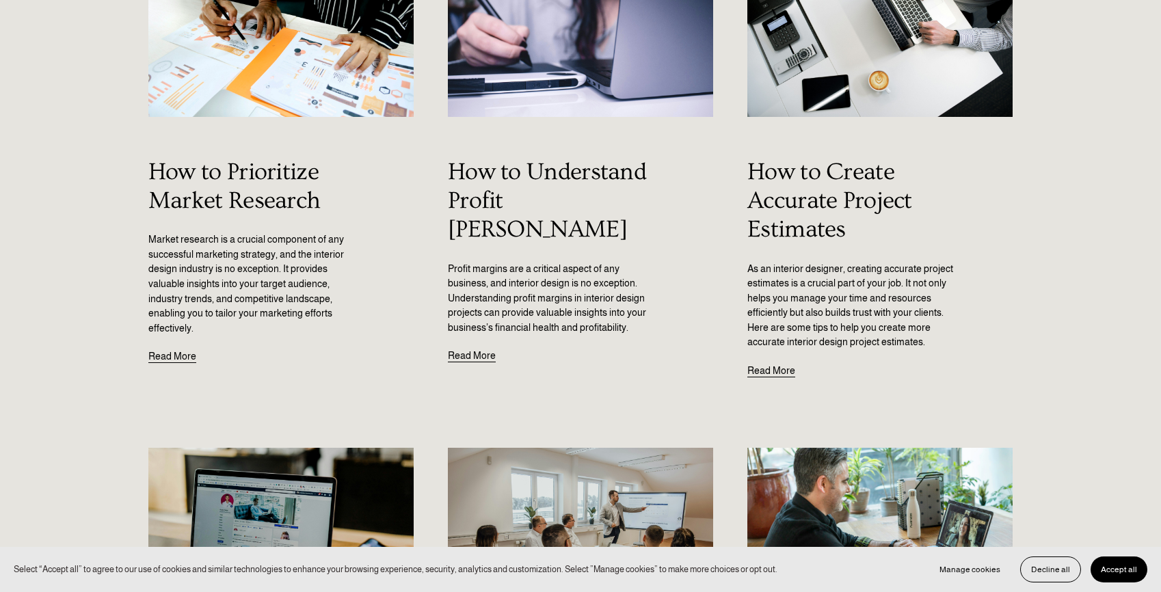
click at [783, 373] on link "Read More" at bounding box center [772, 364] width 48 height 29
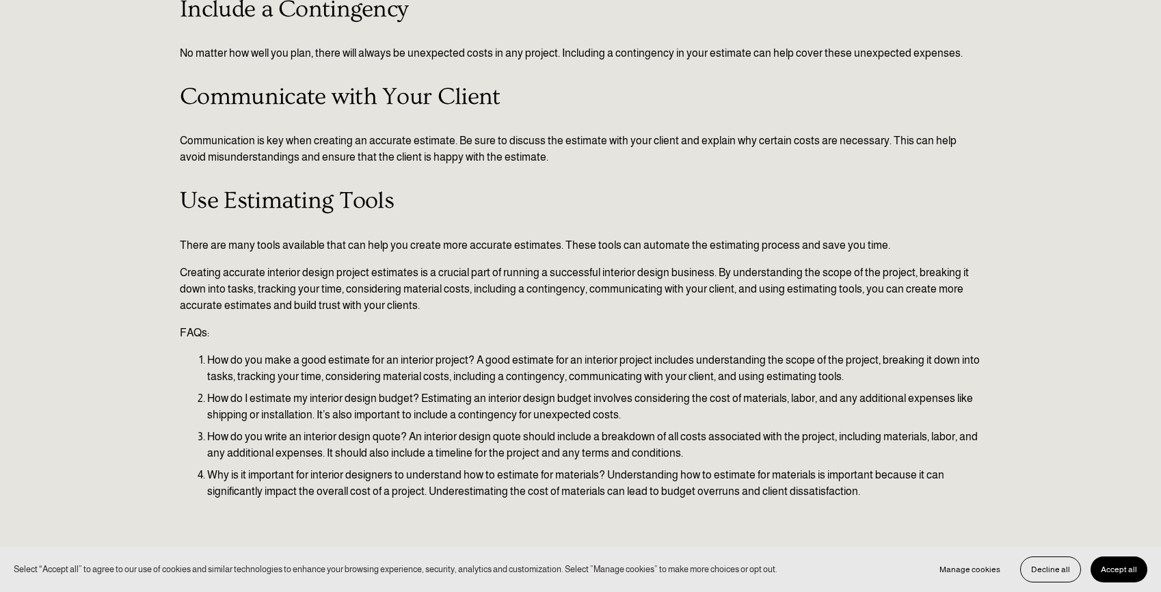
scroll to position [847, 0]
